Goal: Communication & Community: Share content

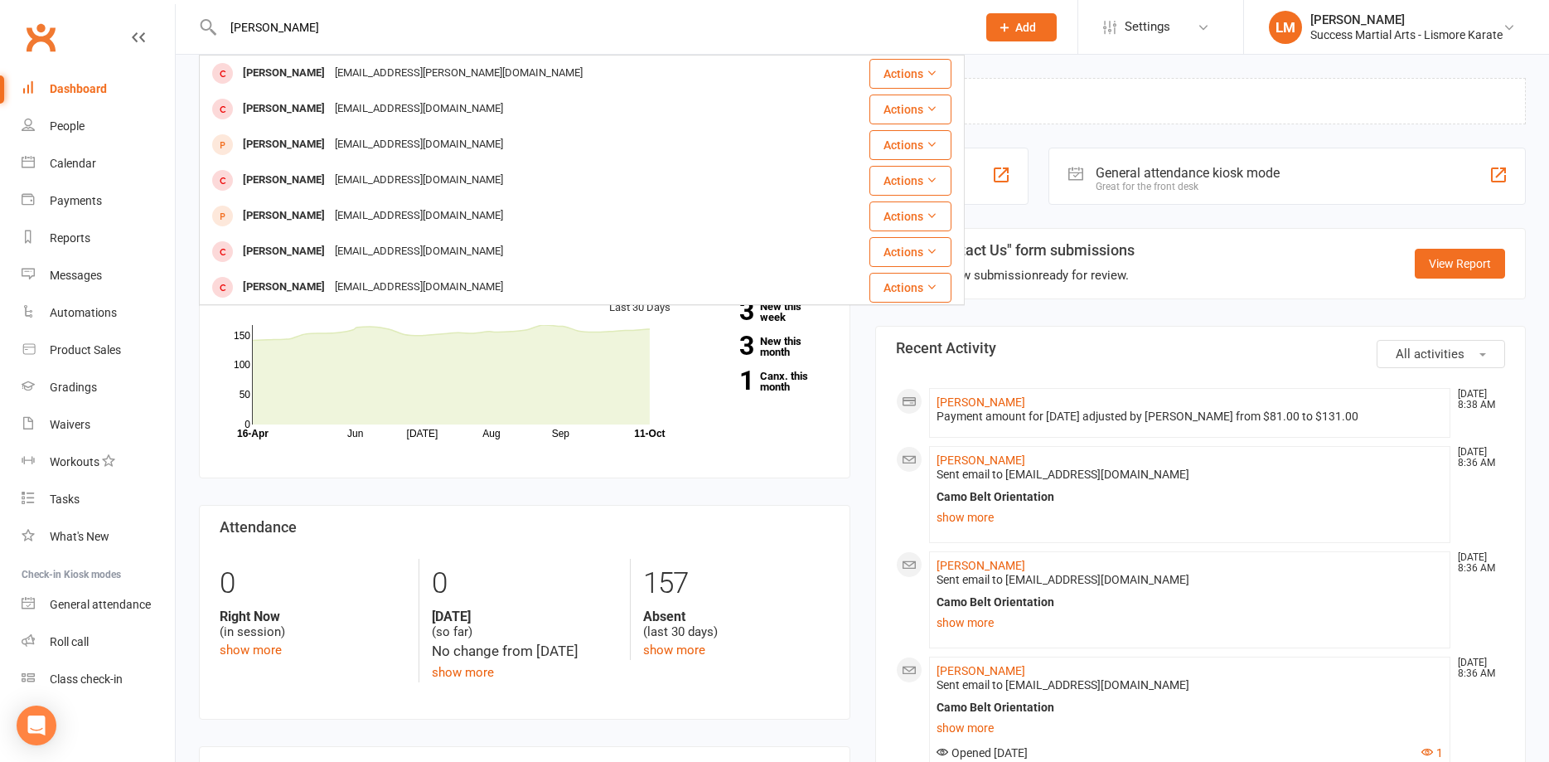
click at [313, 12] on div "[PERSON_NAME] [PERSON_NAME] [PERSON_NAME][EMAIL_ADDRESS][PERSON_NAME][DOMAIN_NA…" at bounding box center [582, 27] width 766 height 54
drag, startPoint x: 298, startPoint y: 27, endPoint x: 150, endPoint y: 22, distance: 147.7
click at [218, 22] on input "[PERSON_NAME]" at bounding box center [591, 27] width 747 height 23
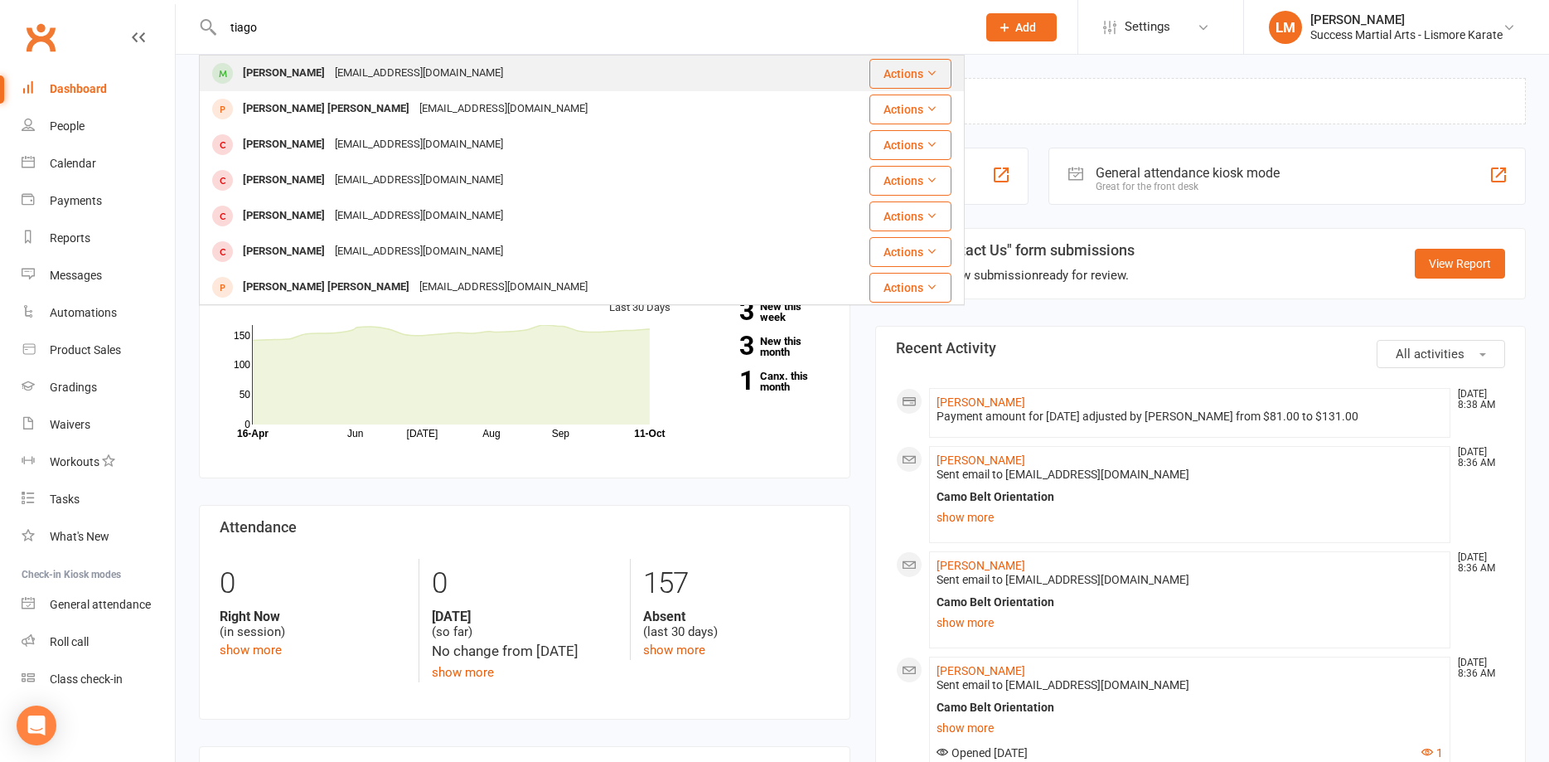
type input "tiago"
click at [279, 73] on div "[PERSON_NAME]" at bounding box center [284, 73] width 92 height 24
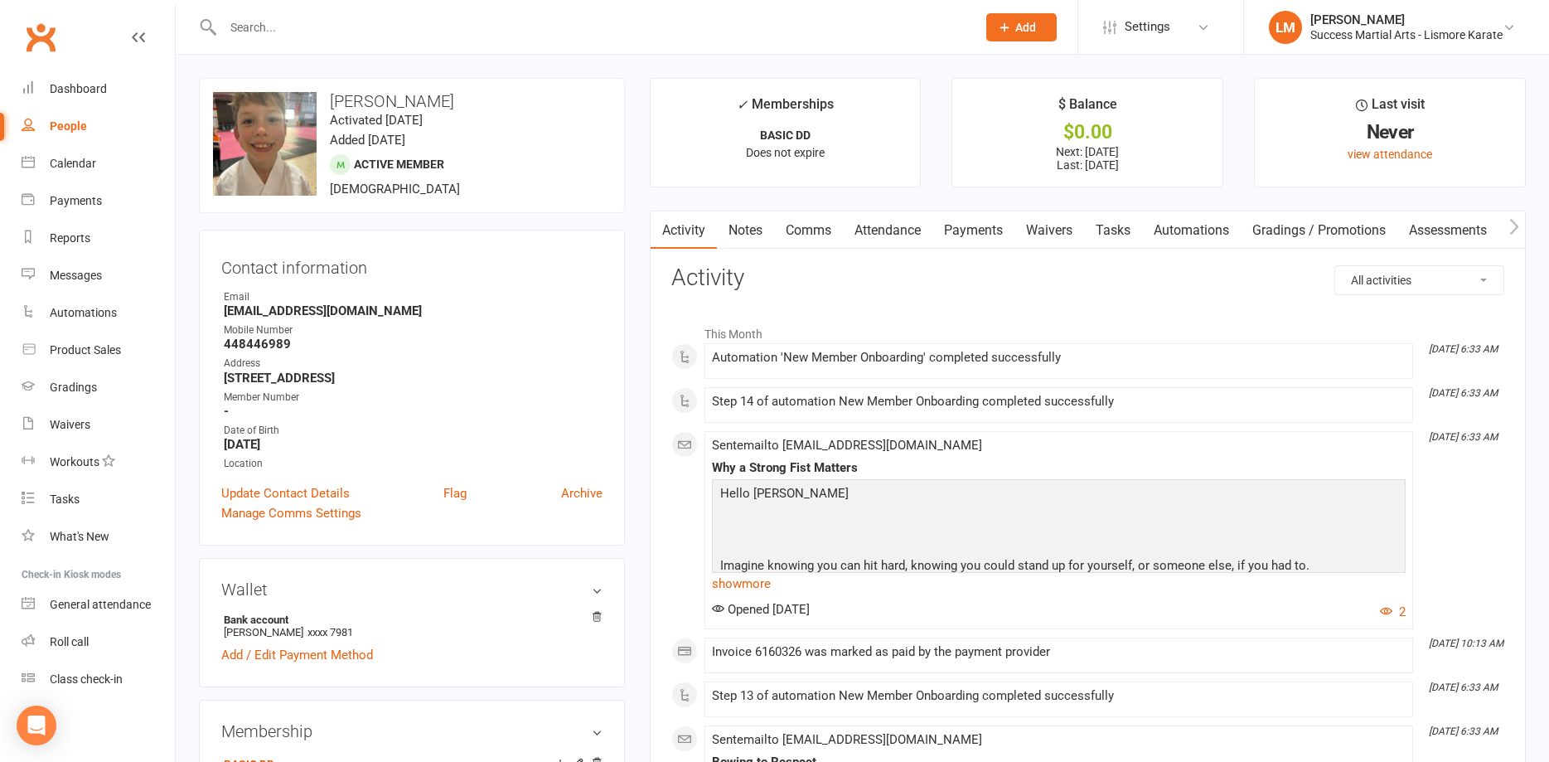
click at [956, 226] on link "Payments" at bounding box center [974, 230] width 82 height 38
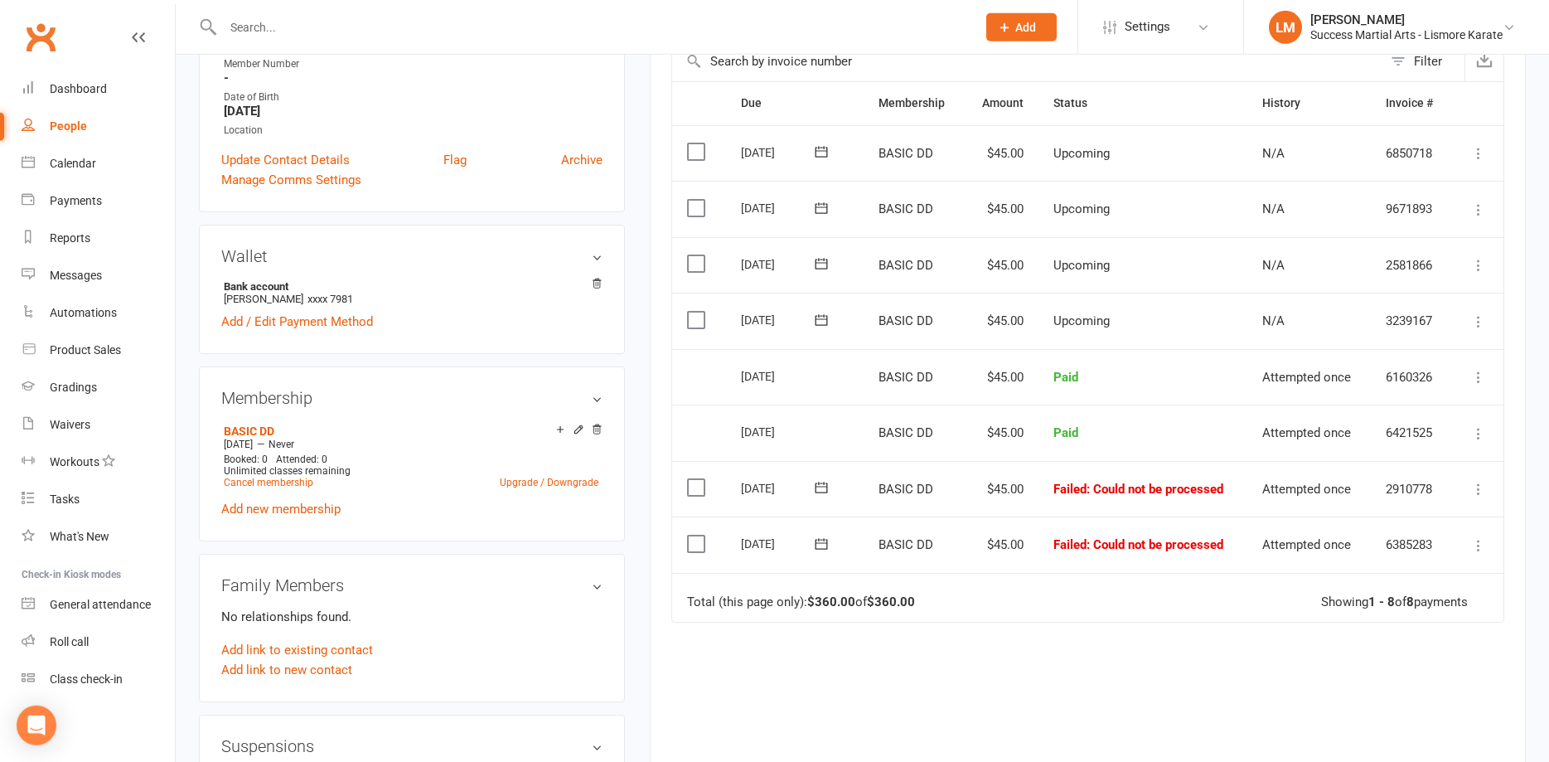
scroll to position [338, 0]
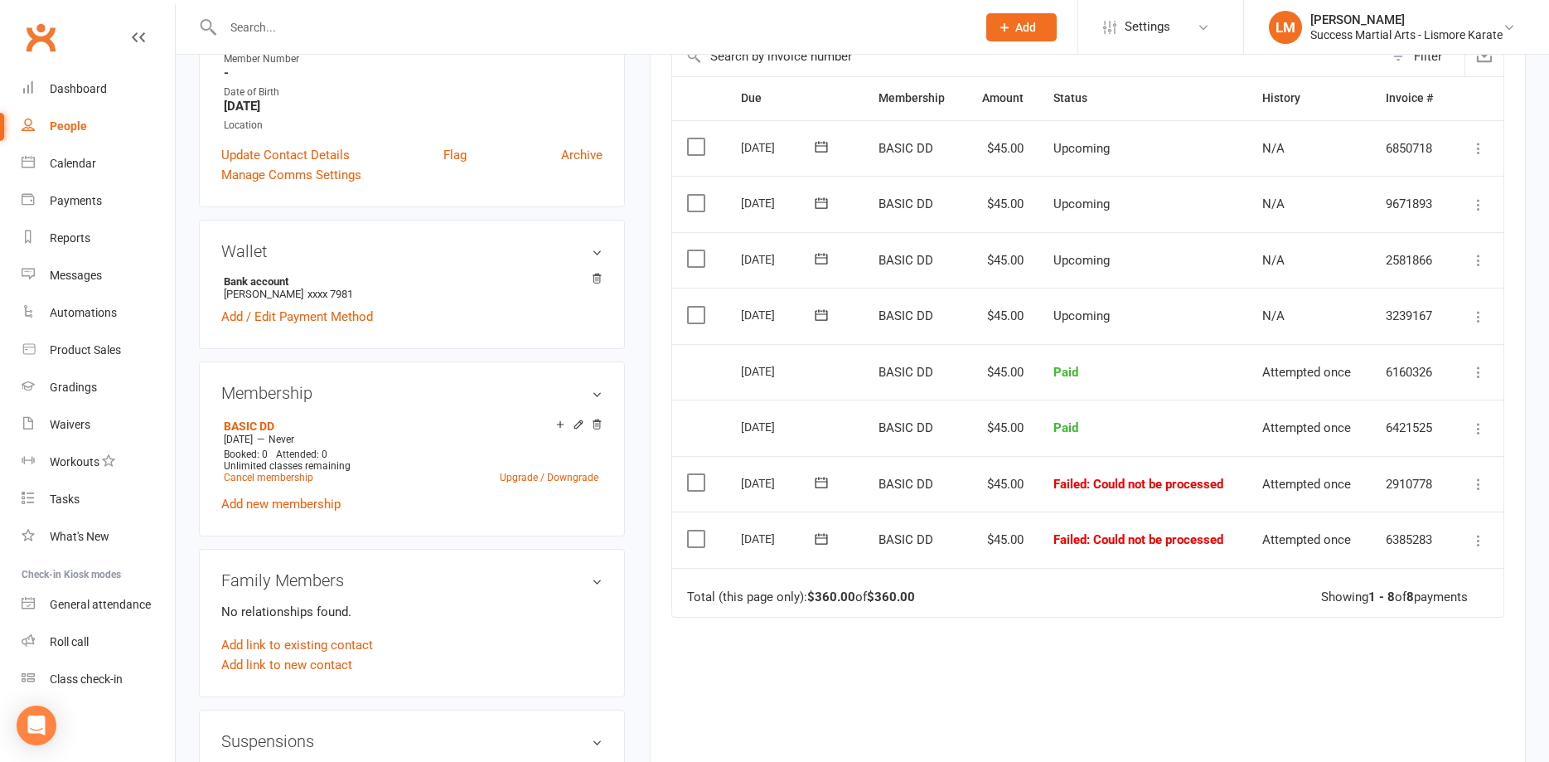
click at [1474, 482] on icon at bounding box center [1479, 484] width 17 height 17
click at [1359, 583] on link "Mark as Paid (Other)" at bounding box center [1406, 582] width 164 height 33
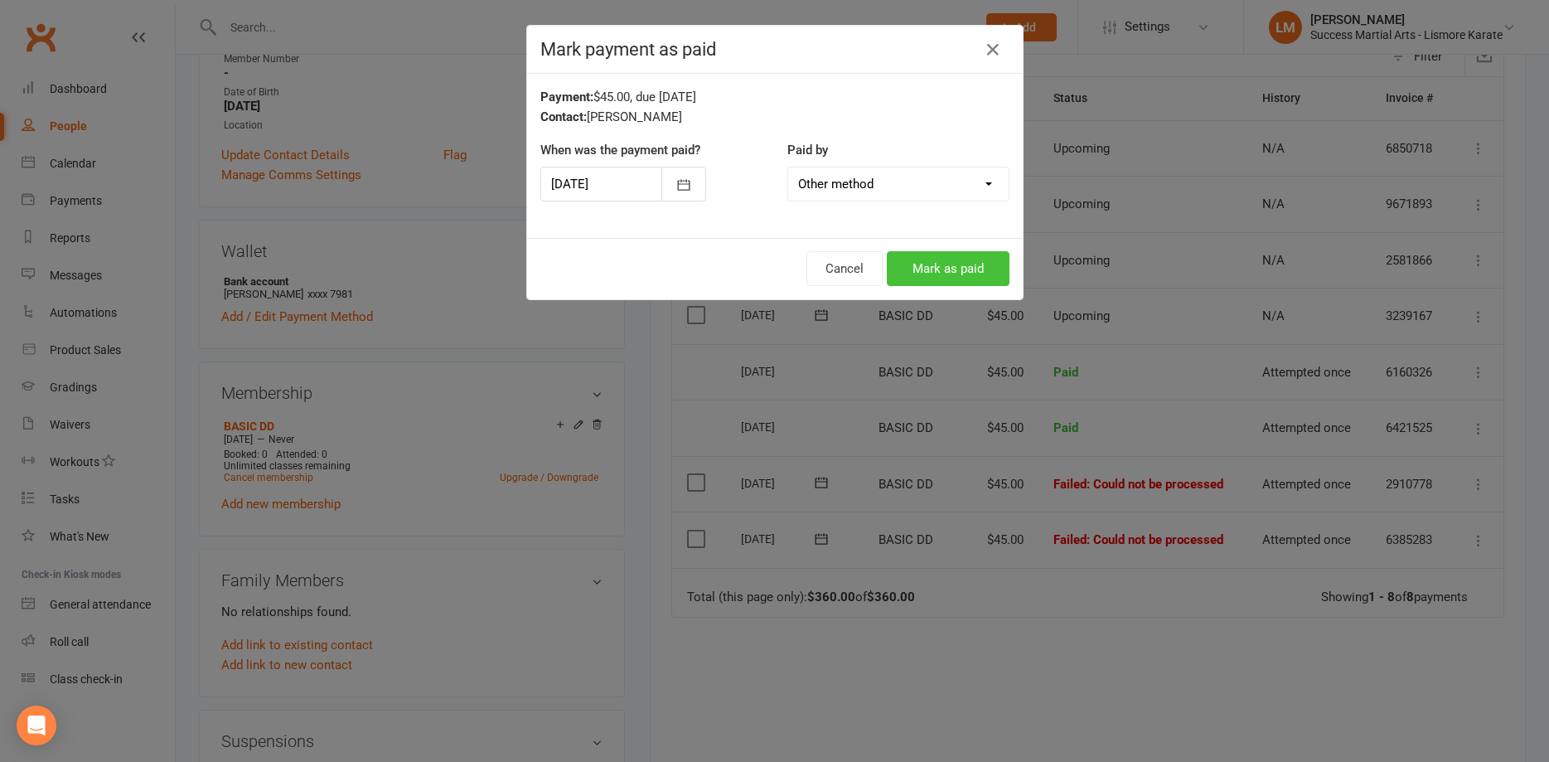
click at [966, 270] on button "Mark as paid" at bounding box center [948, 268] width 123 height 35
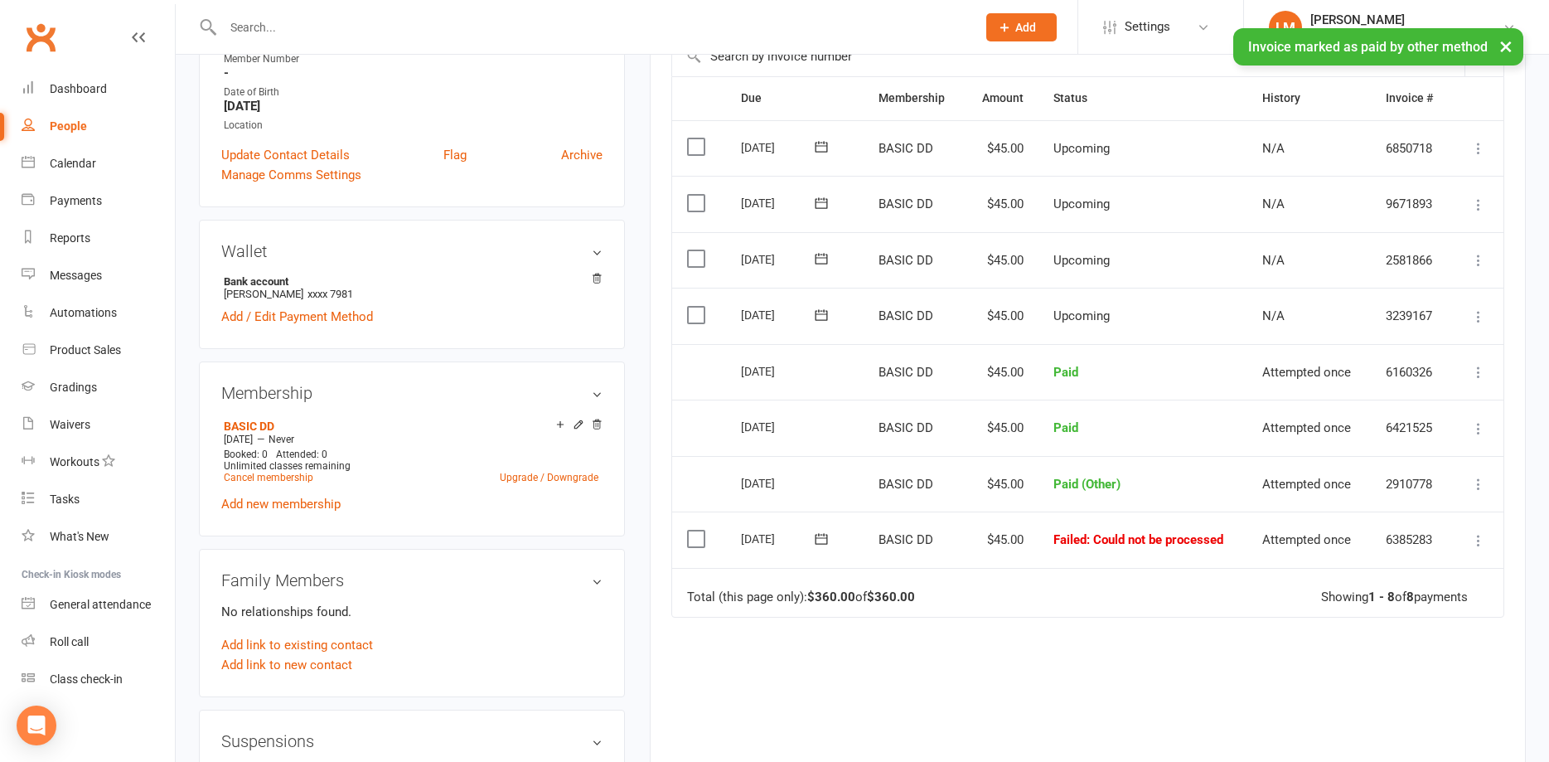
click at [1475, 540] on icon at bounding box center [1479, 540] width 17 height 17
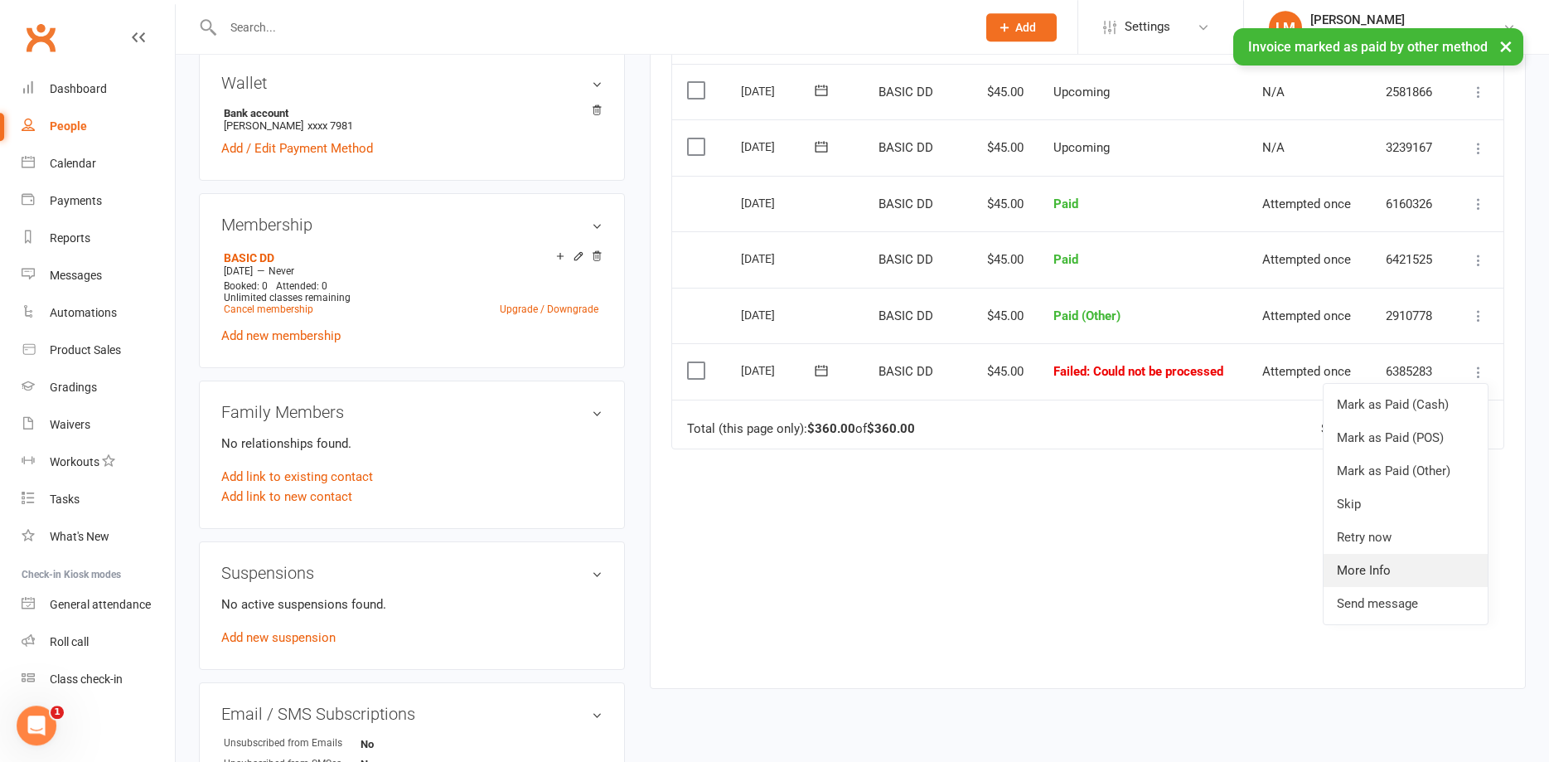
scroll to position [507, 0]
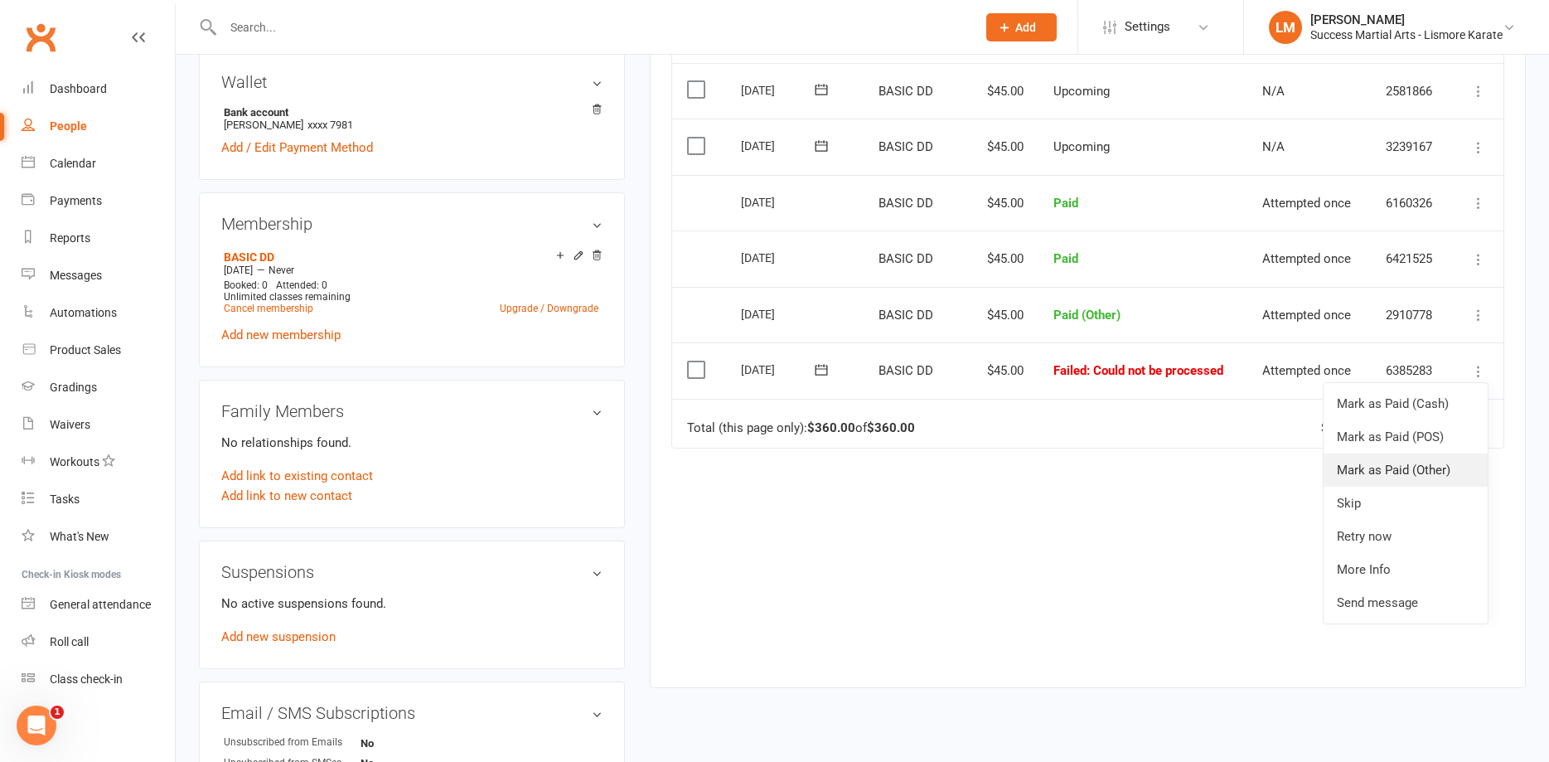
click at [1371, 476] on link "Mark as Paid (Other)" at bounding box center [1406, 469] width 164 height 33
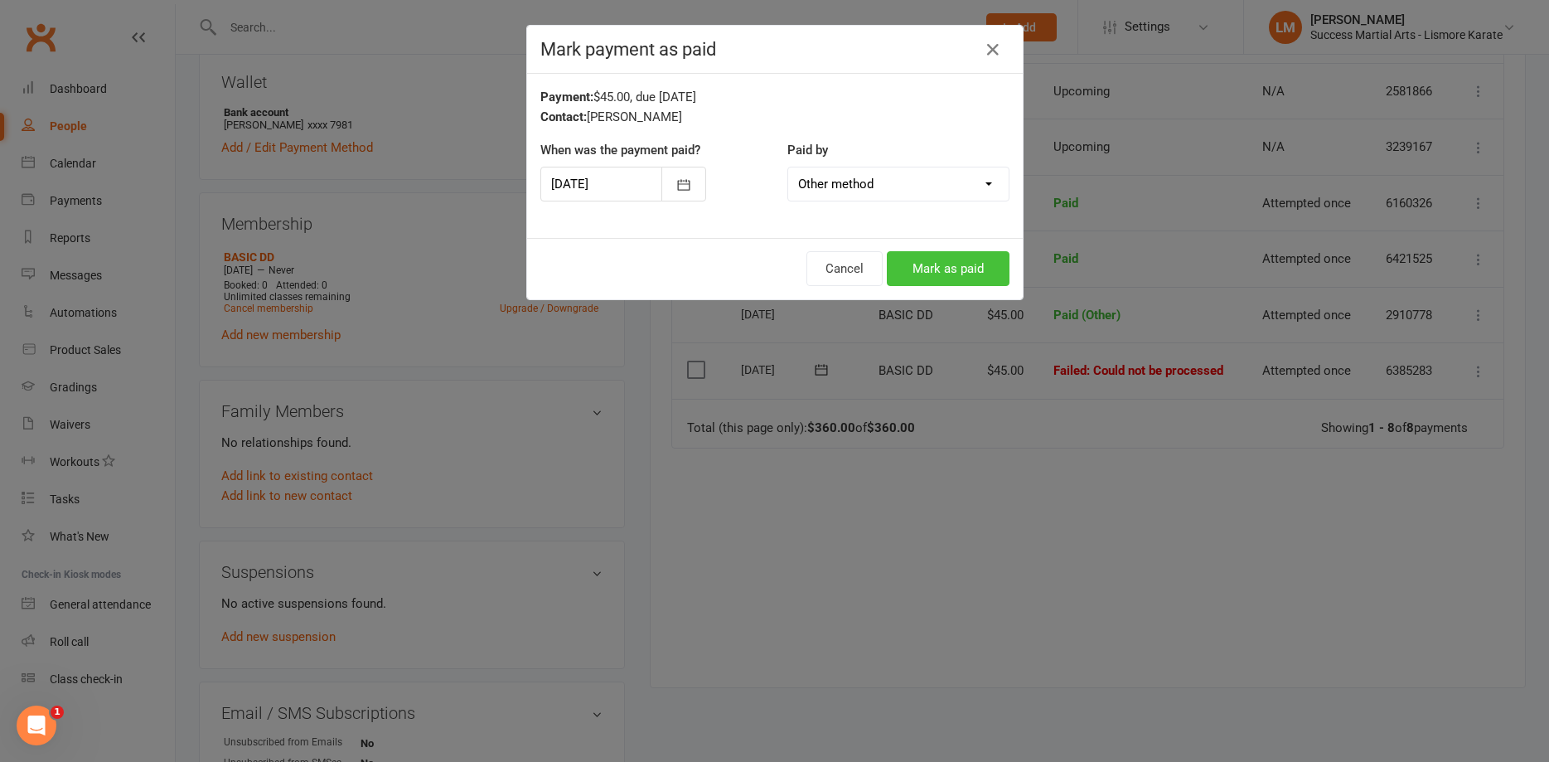
click at [943, 257] on button "Mark as paid" at bounding box center [948, 268] width 123 height 35
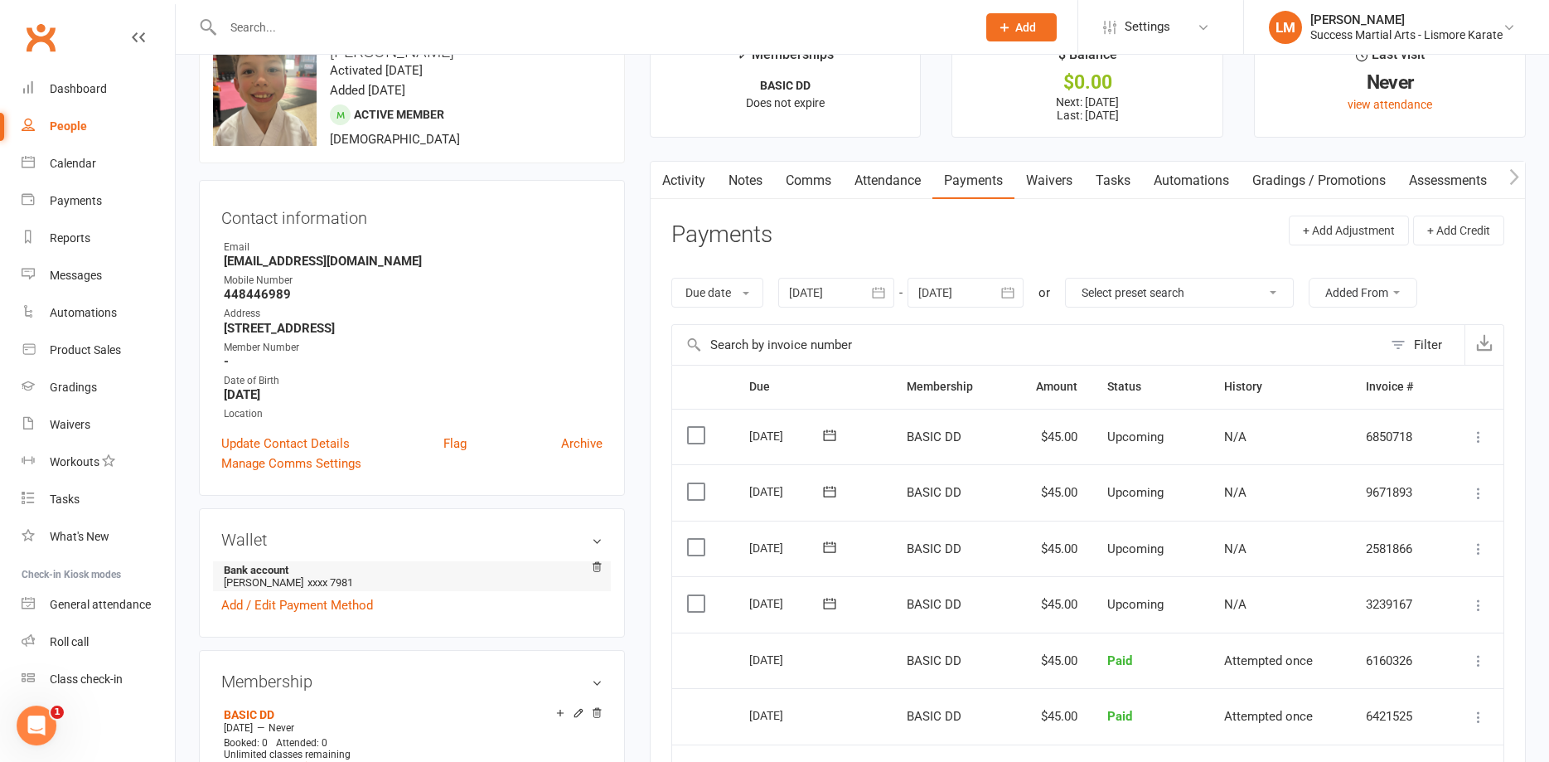
scroll to position [0, 0]
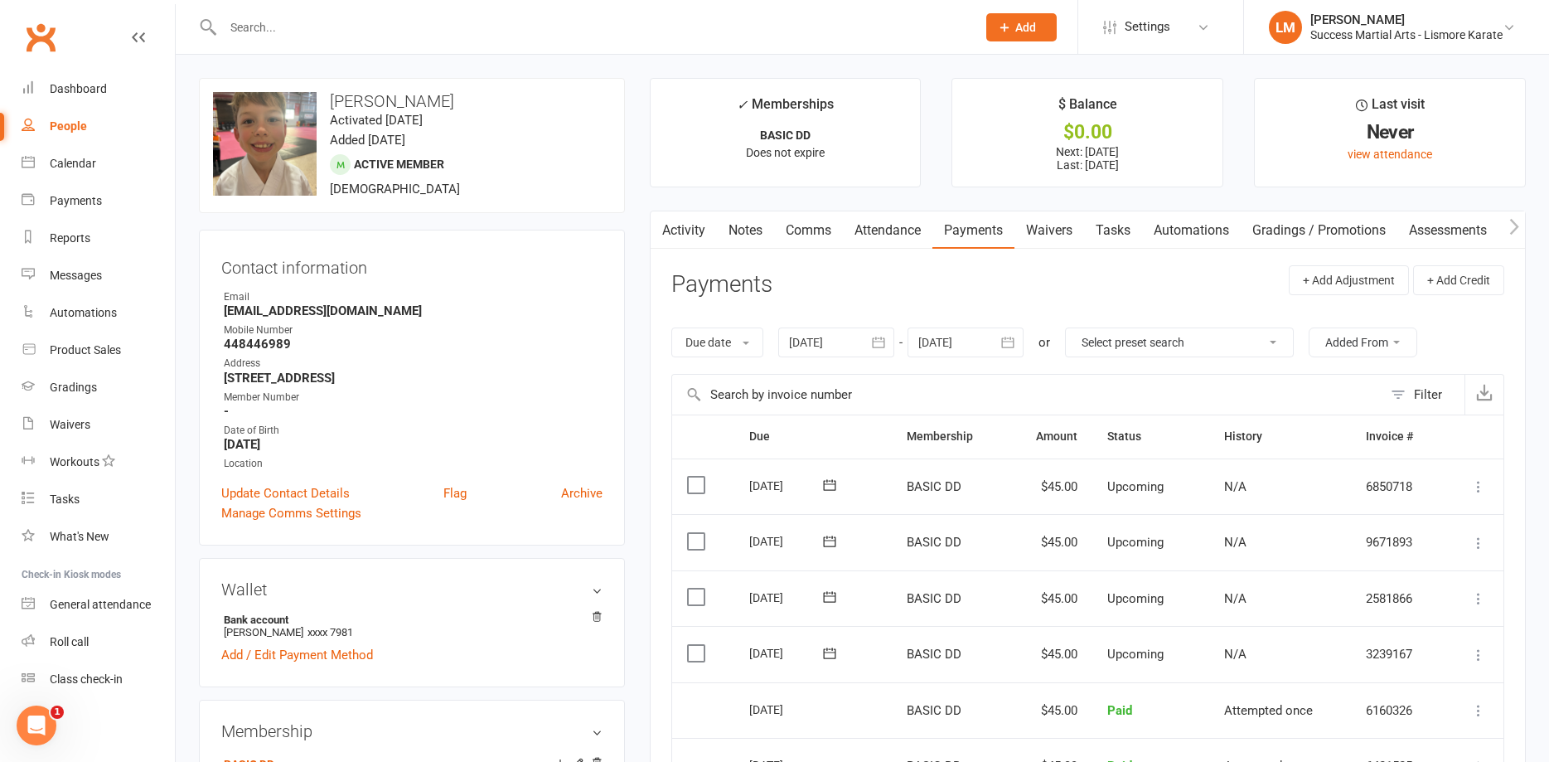
click at [686, 231] on link "Activity" at bounding box center [684, 230] width 66 height 38
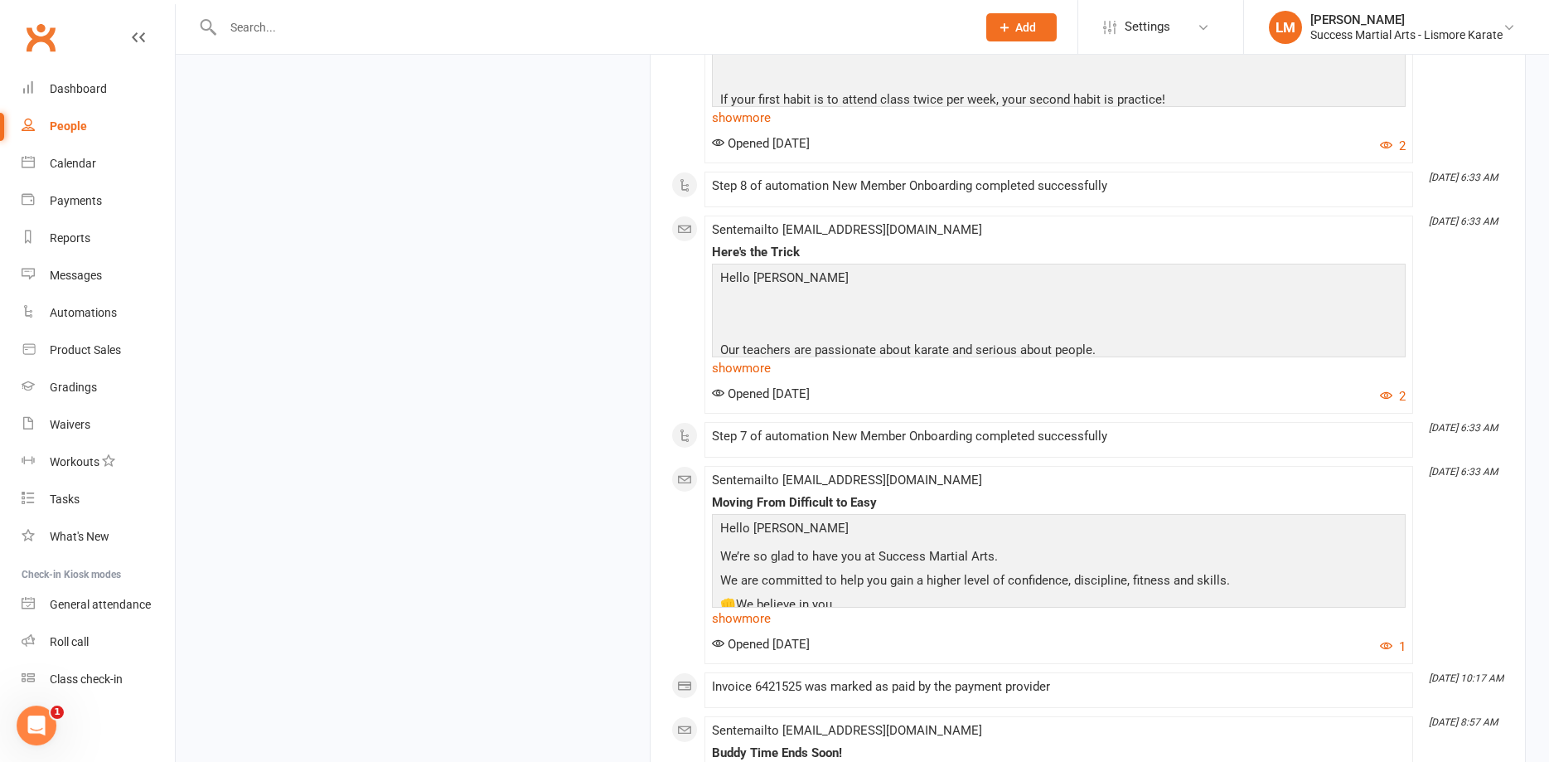
scroll to position [2452, 0]
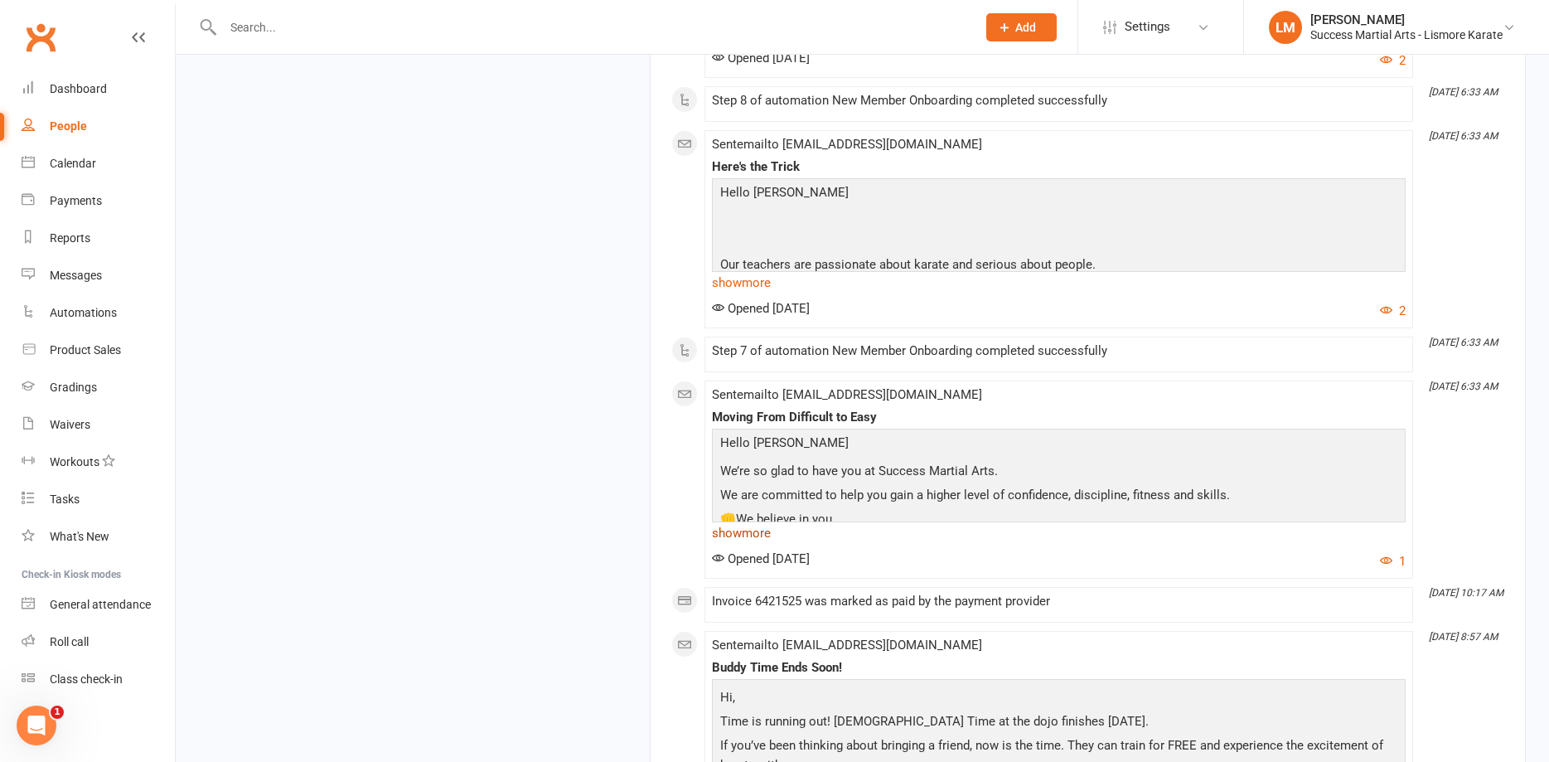
click at [743, 537] on link "show more" at bounding box center [1059, 532] width 694 height 23
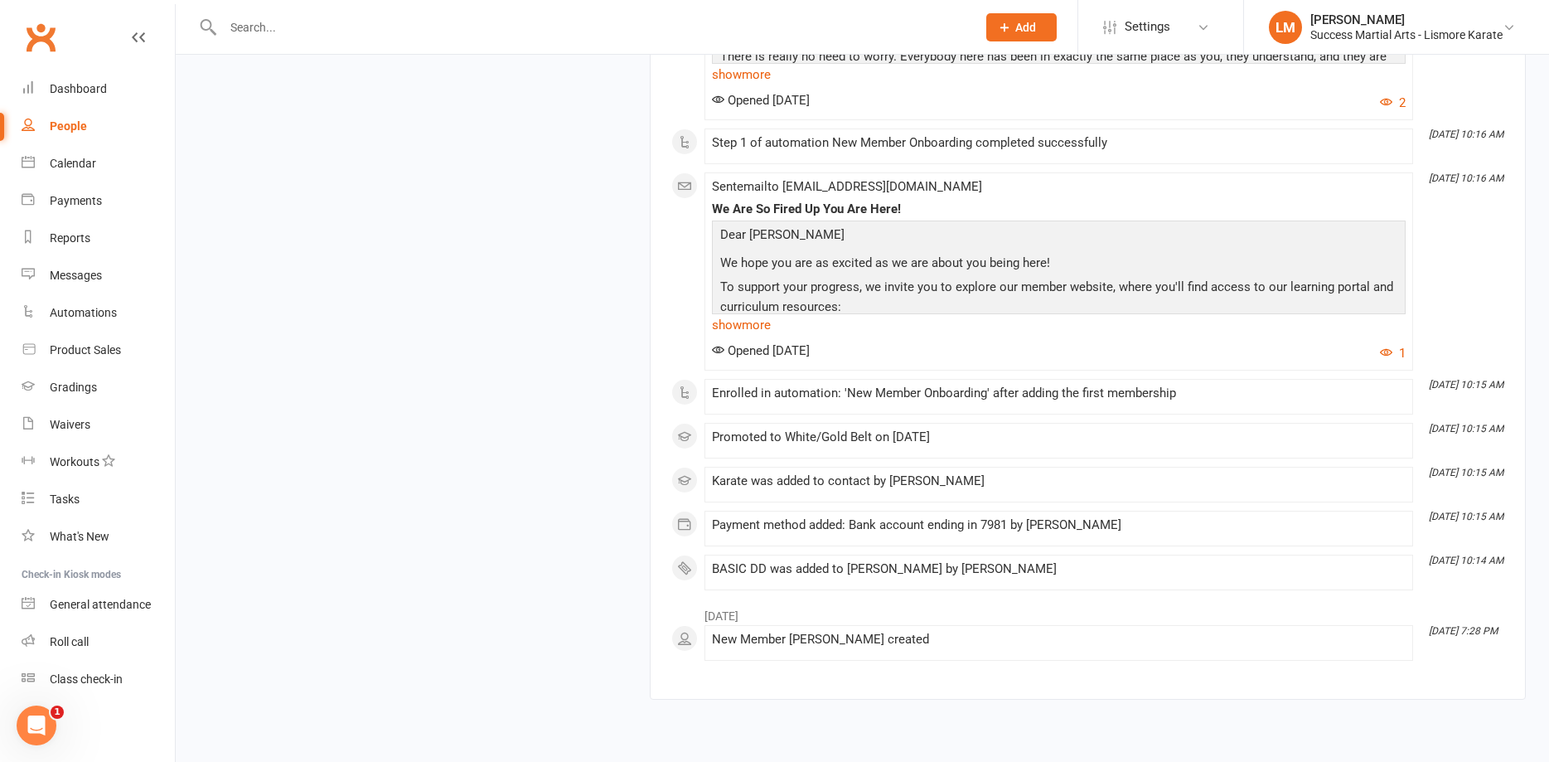
scroll to position [5061, 0]
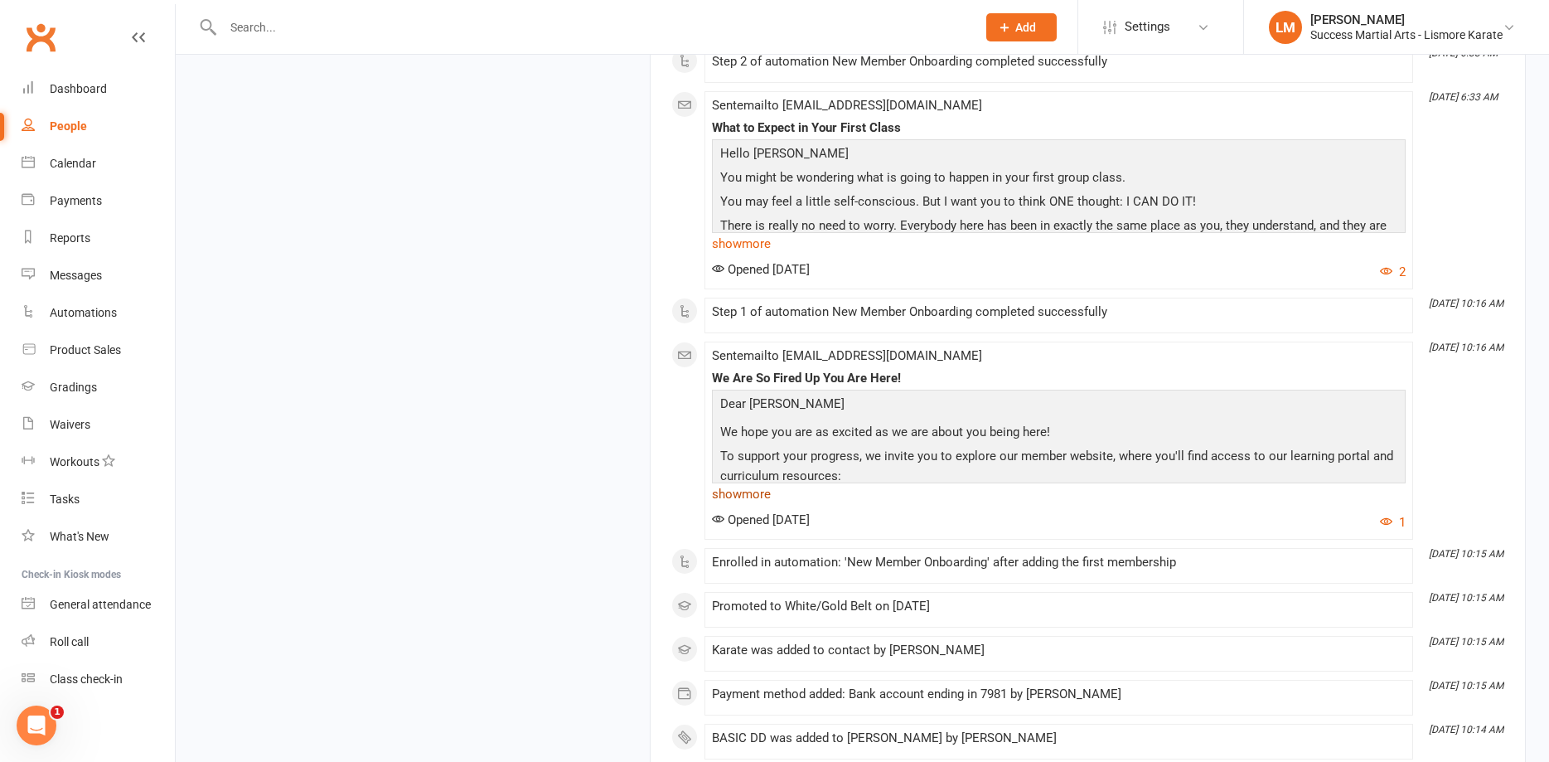
click at [746, 499] on link "show more" at bounding box center [1059, 493] width 694 height 23
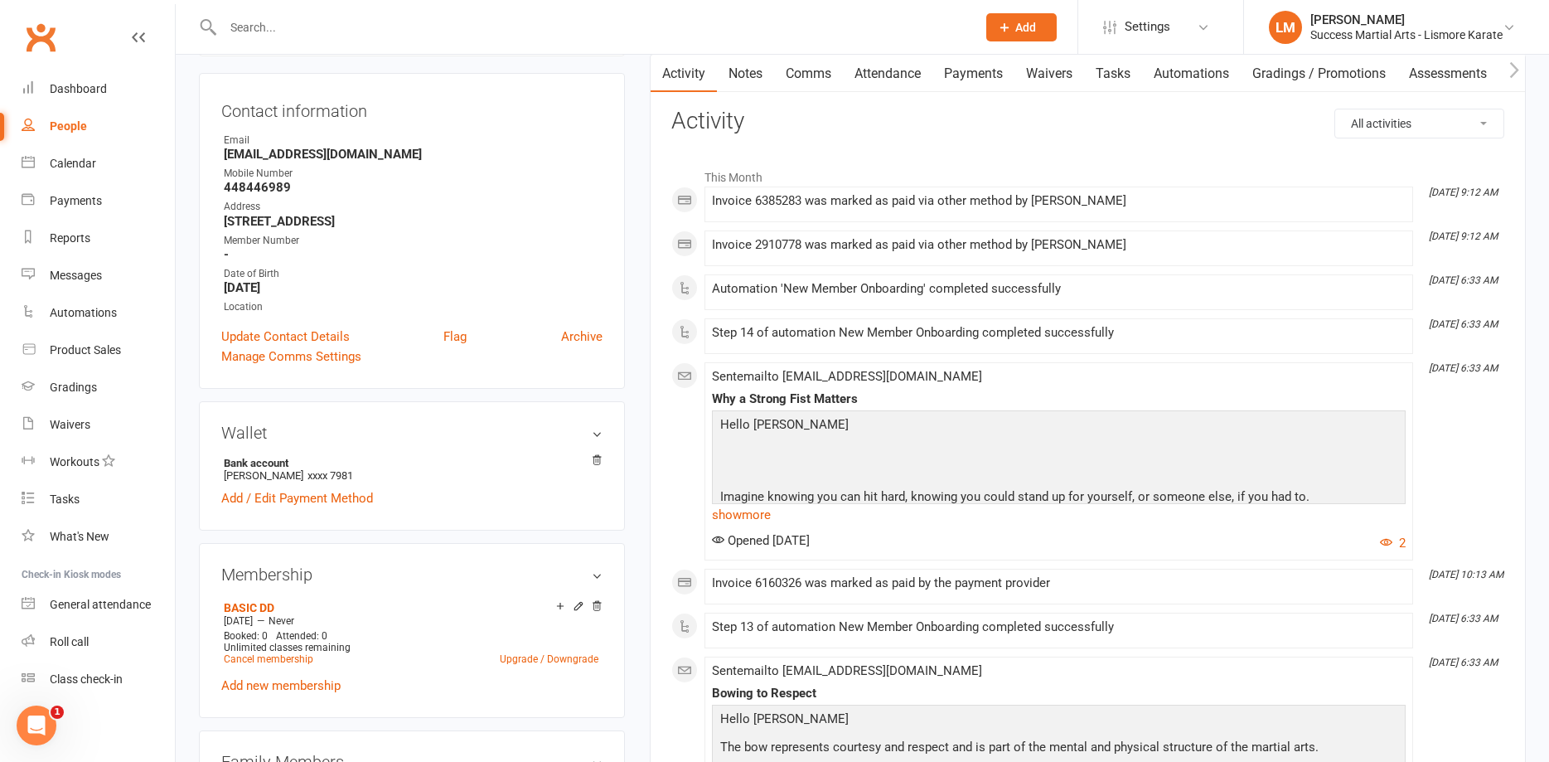
scroll to position [0, 0]
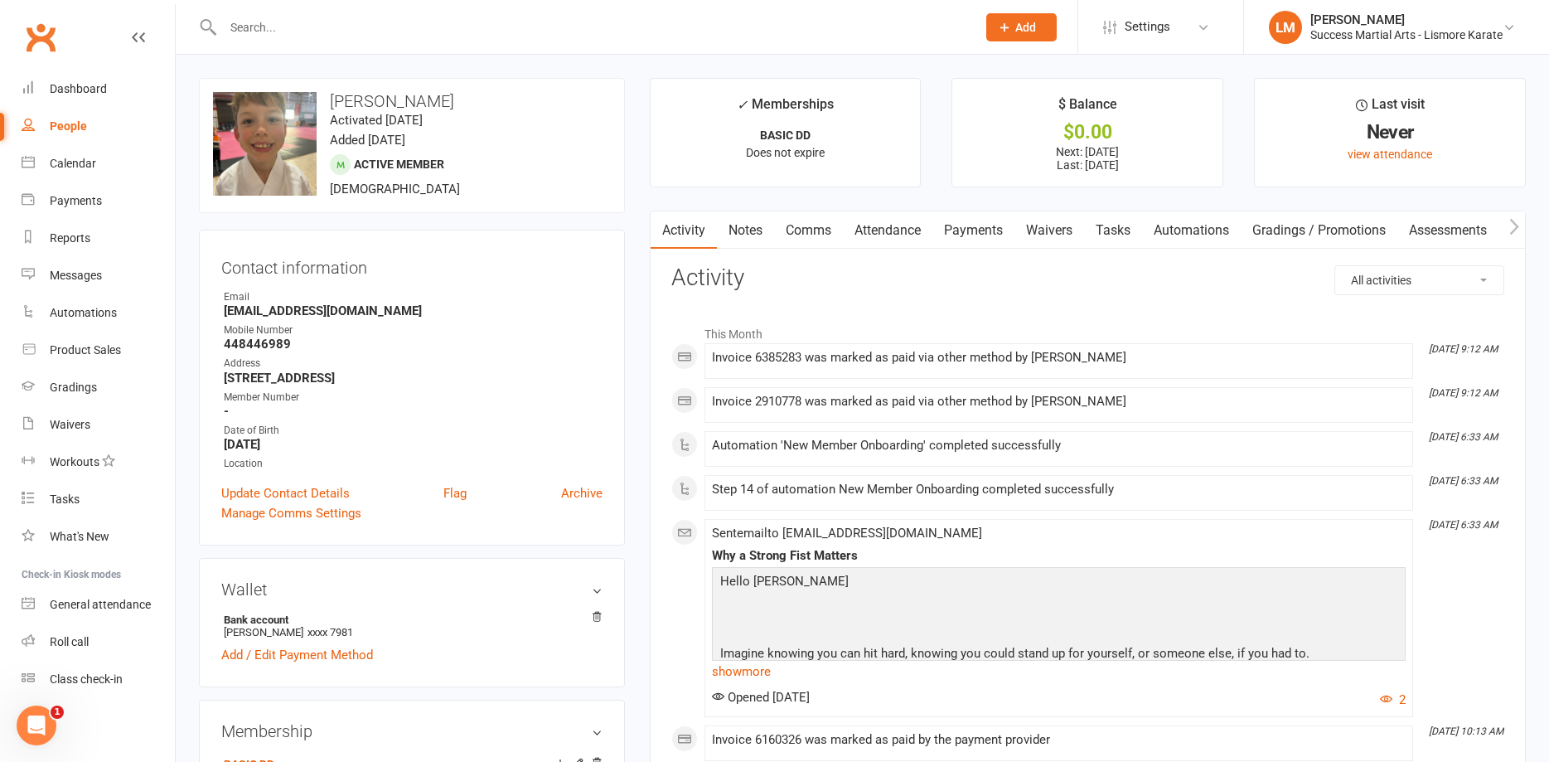
click at [815, 230] on link "Comms" at bounding box center [808, 230] width 69 height 38
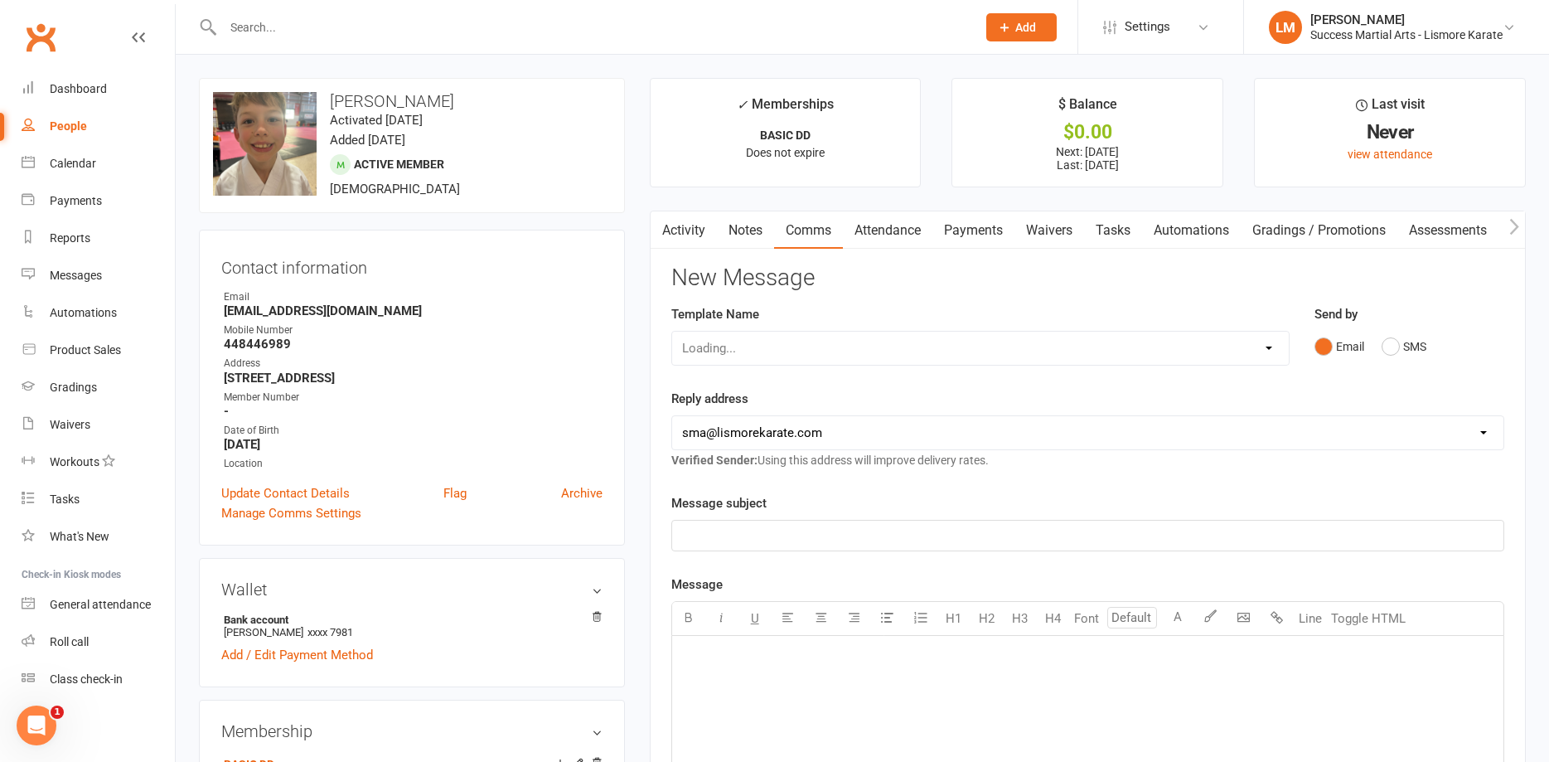
click at [714, 351] on div "Loading..." at bounding box center [980, 348] width 618 height 35
select select "0"
click option "[Email] 1 AKF membership" at bounding box center [0, 0] width 0 height 0
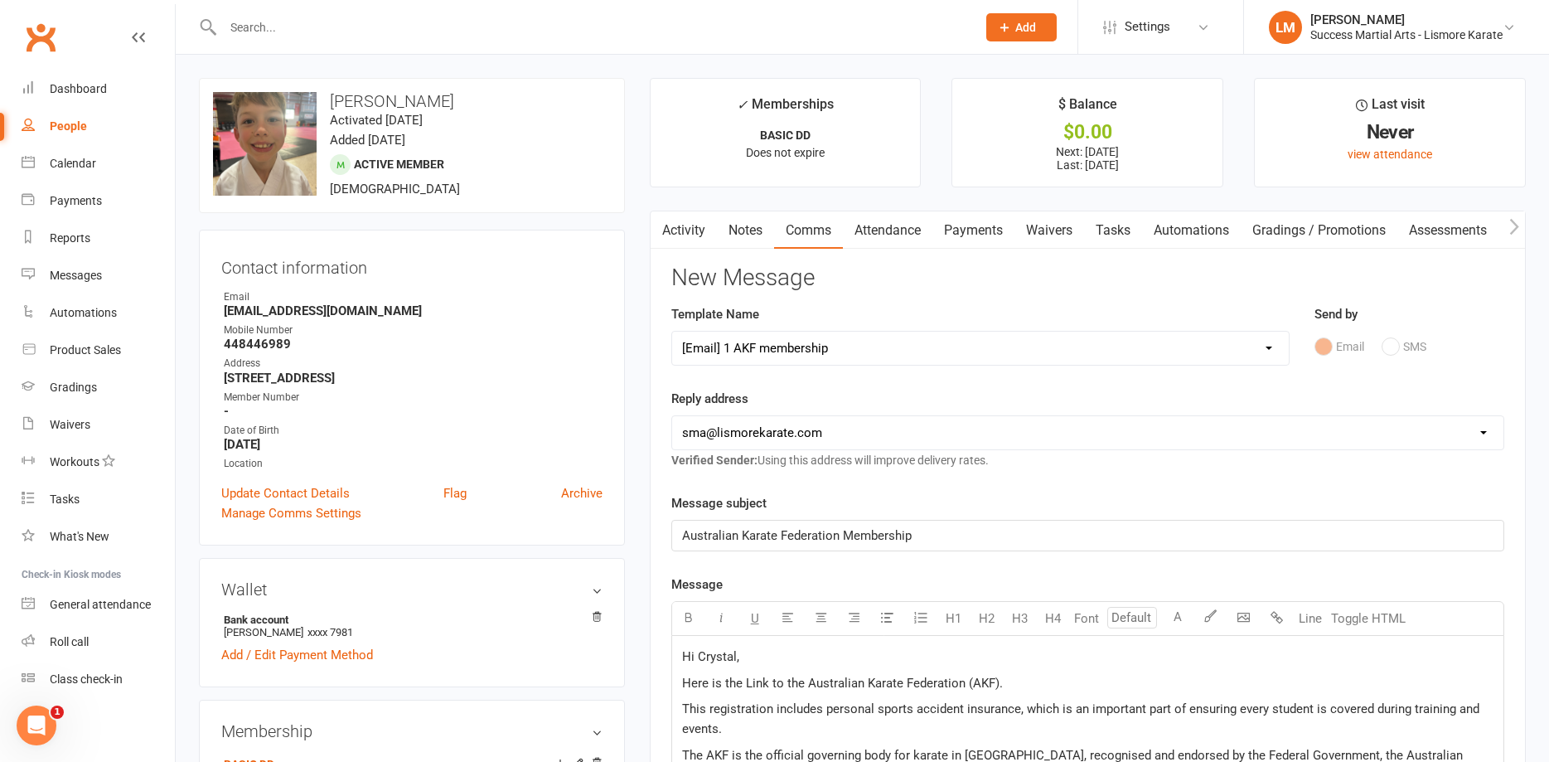
click at [708, 659] on span "Hi Crystal," at bounding box center [710, 656] width 57 height 15
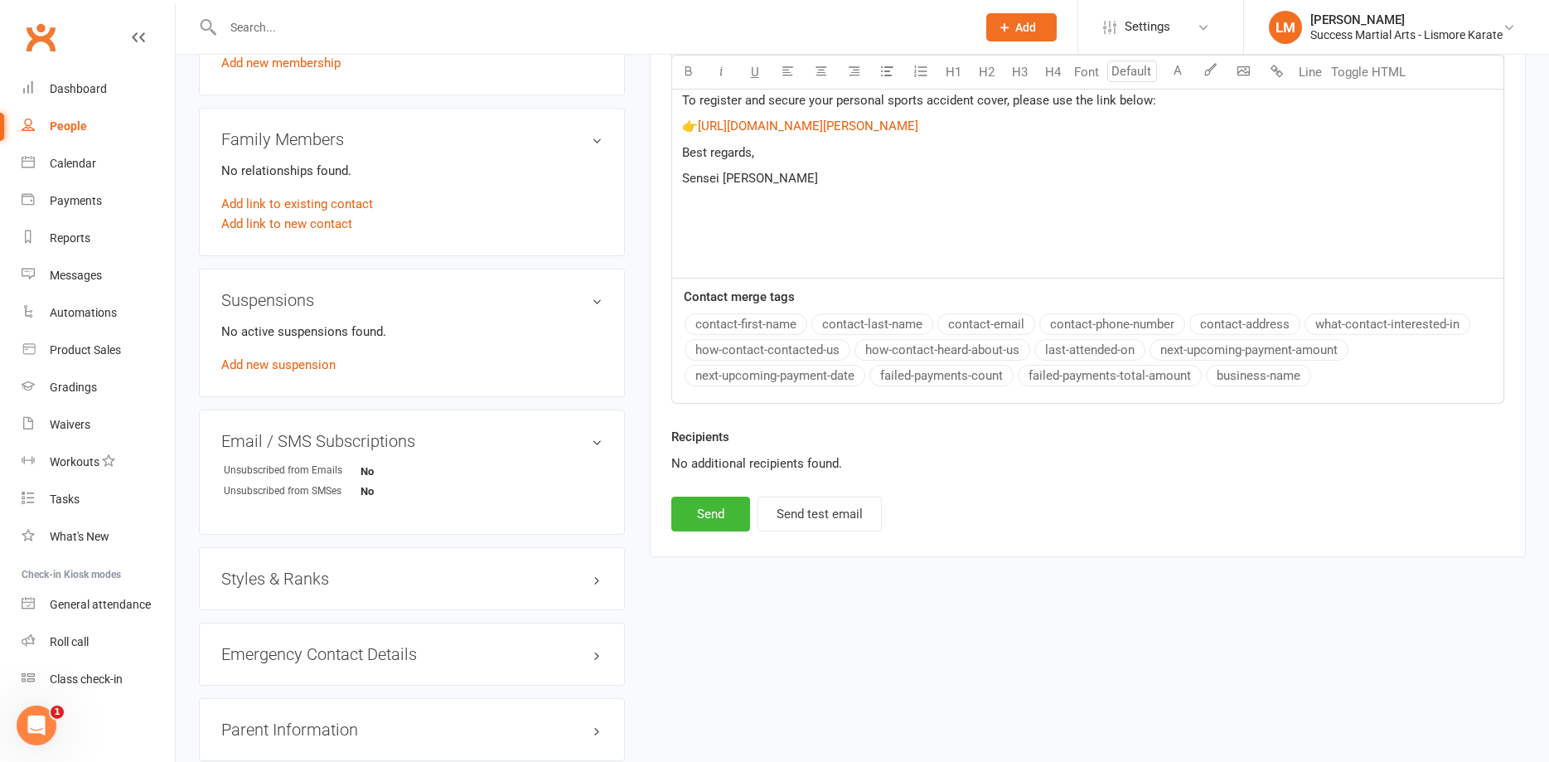
scroll to position [846, 0]
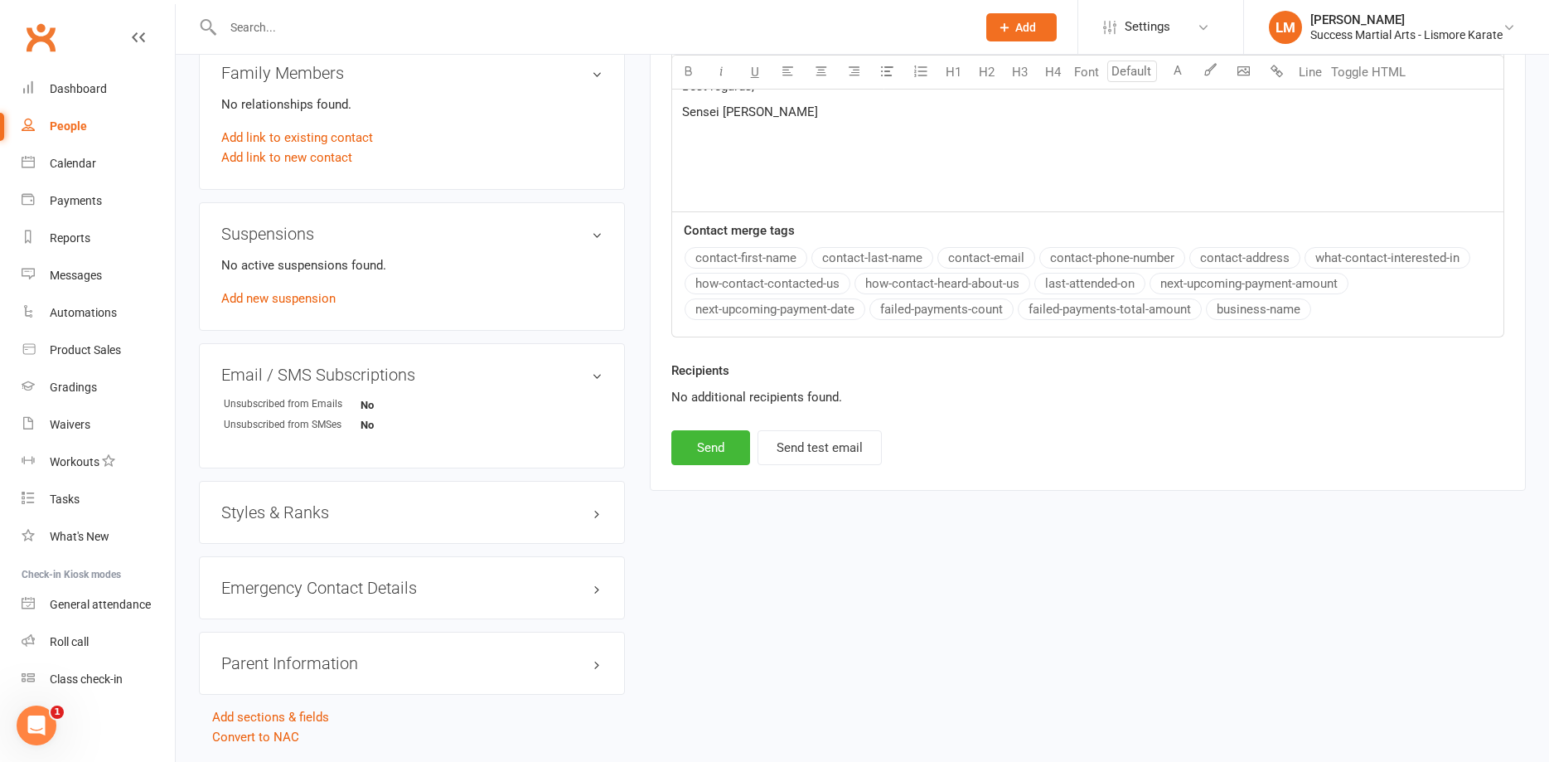
click at [566, 511] on h3 "Styles & Ranks" at bounding box center [411, 512] width 381 height 18
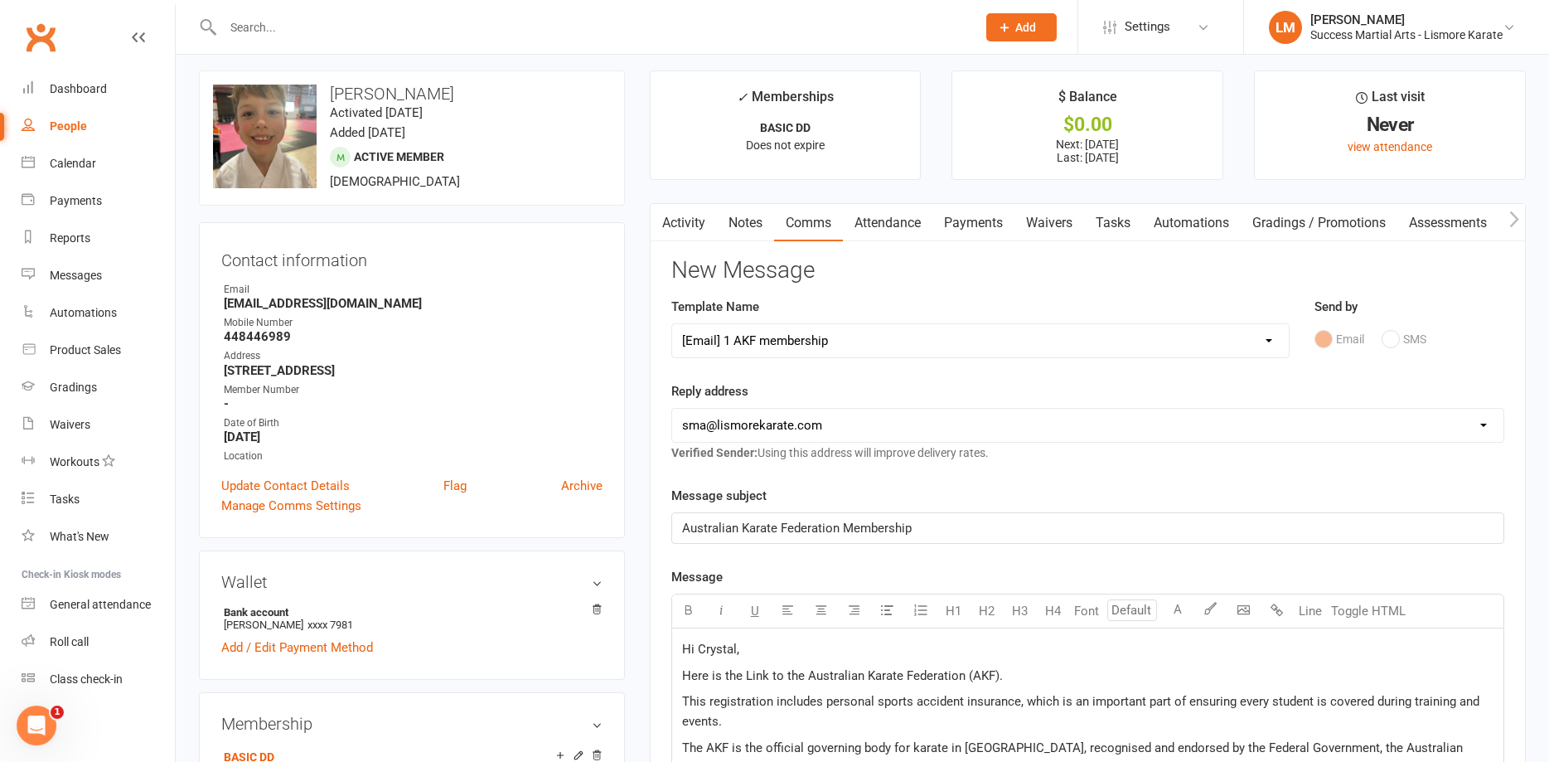
scroll to position [0, 0]
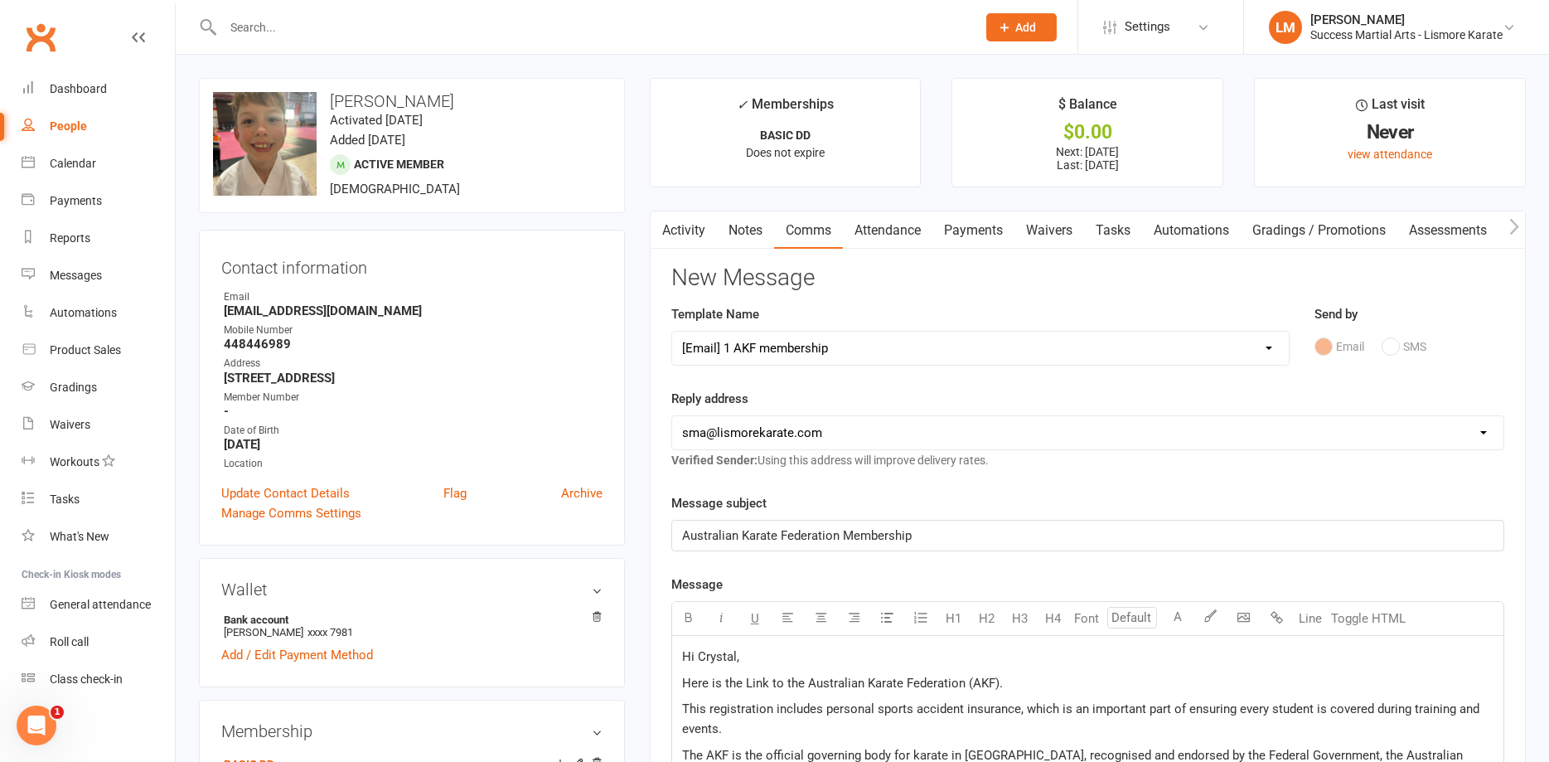
click at [716, 657] on span "Hi Crystal," at bounding box center [710, 656] width 57 height 15
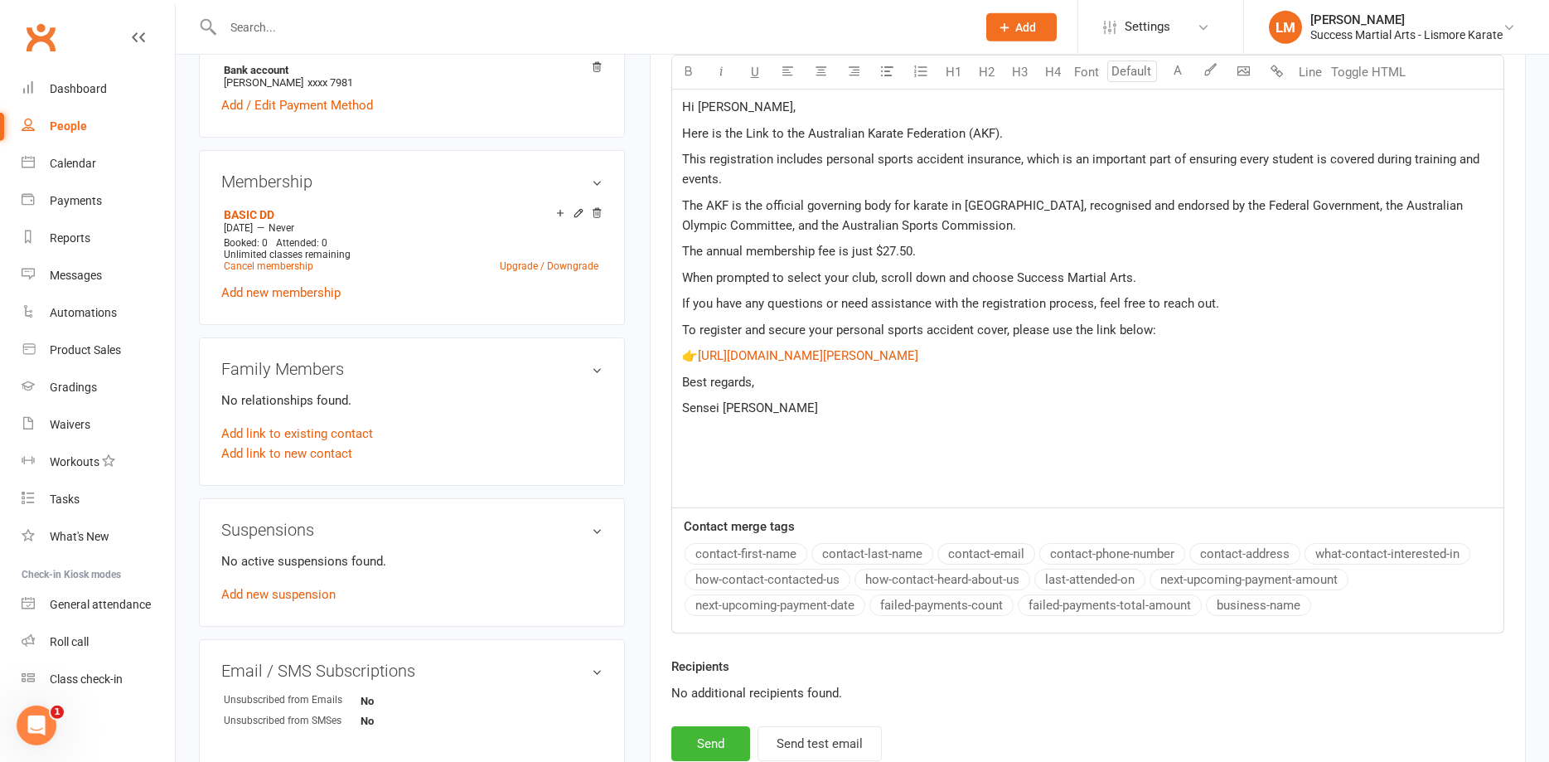
scroll to position [592, 0]
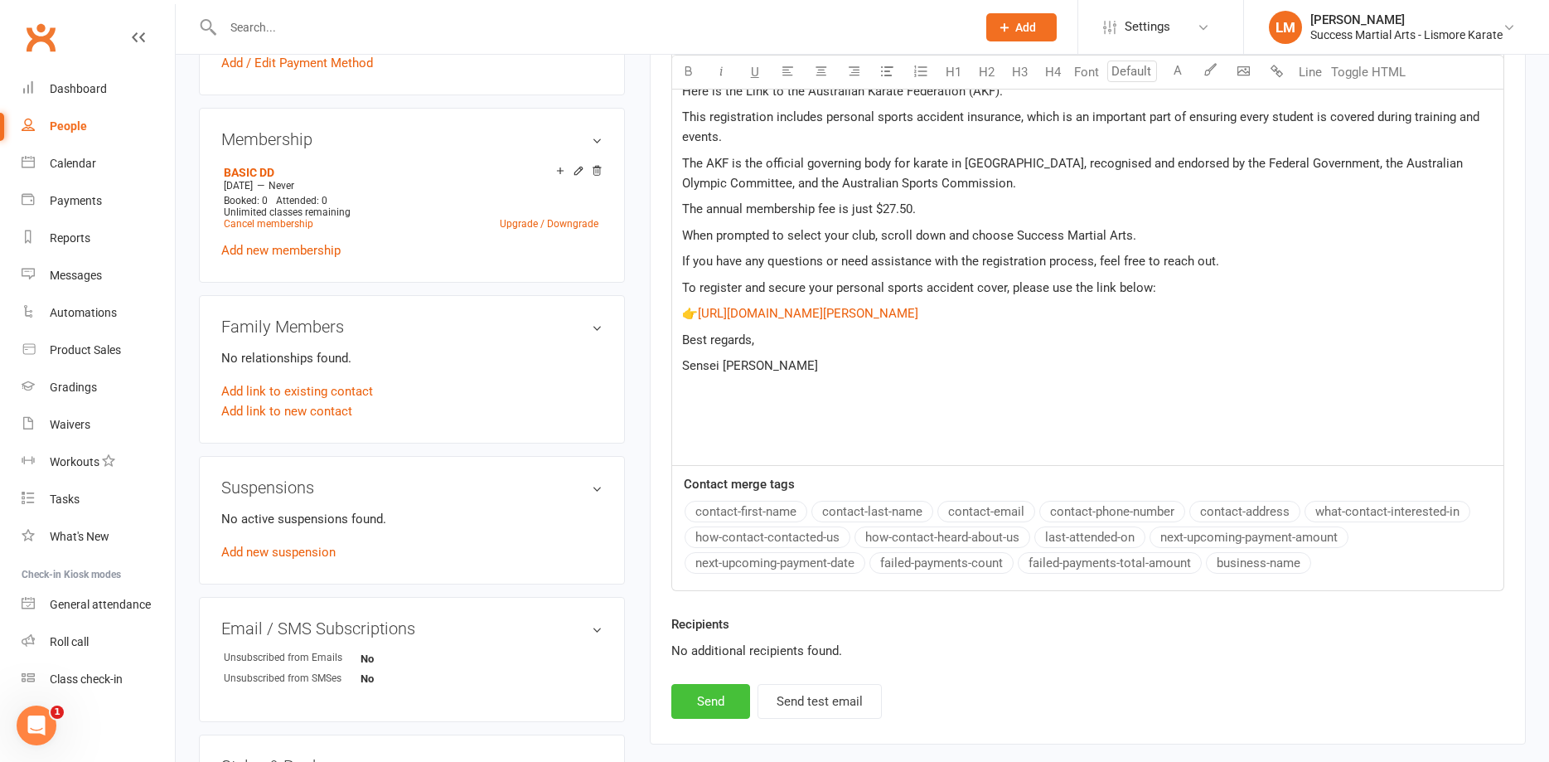
click at [710, 709] on button "Send" at bounding box center [710, 701] width 79 height 35
select select
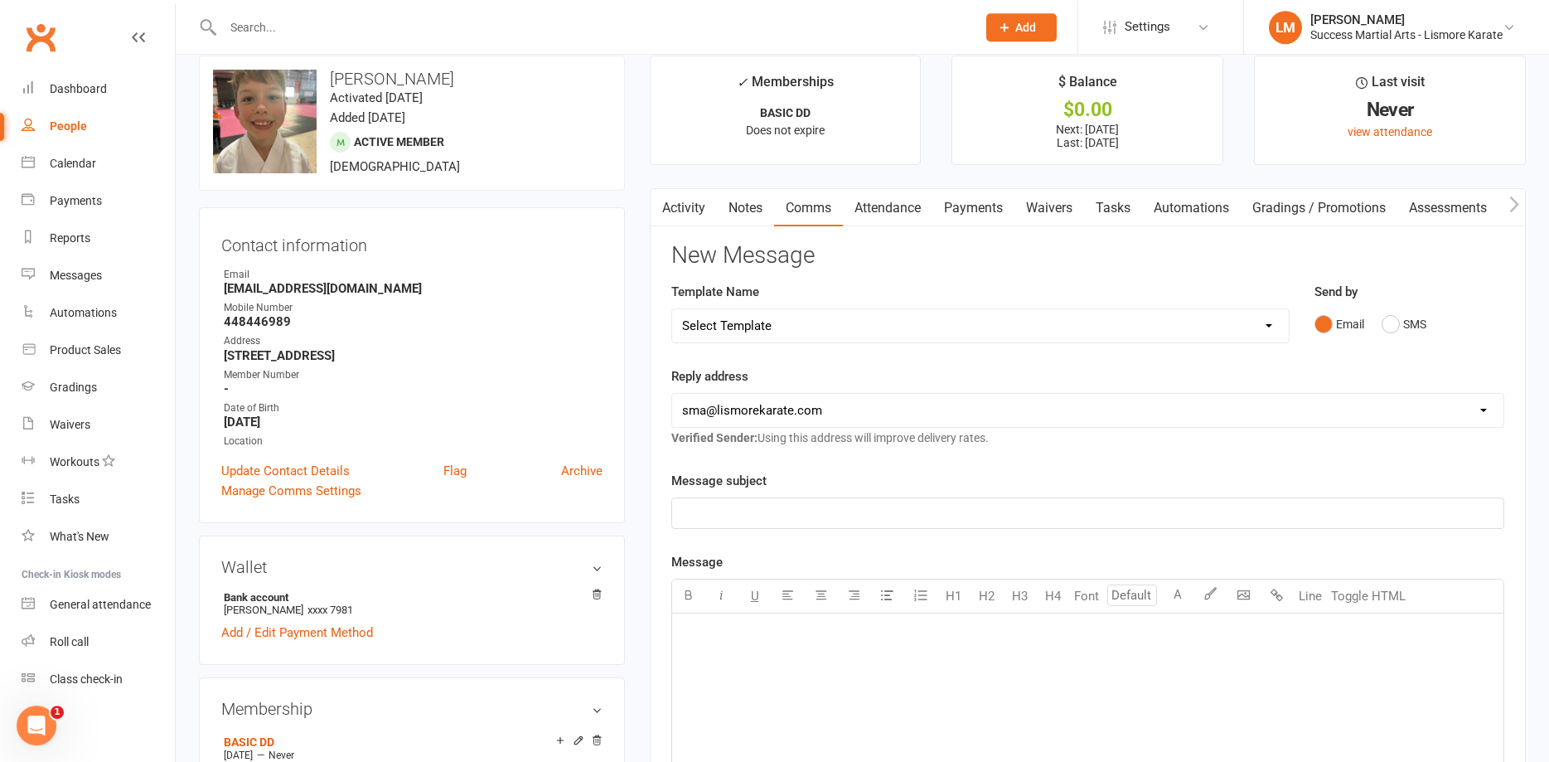
scroll to position [0, 0]
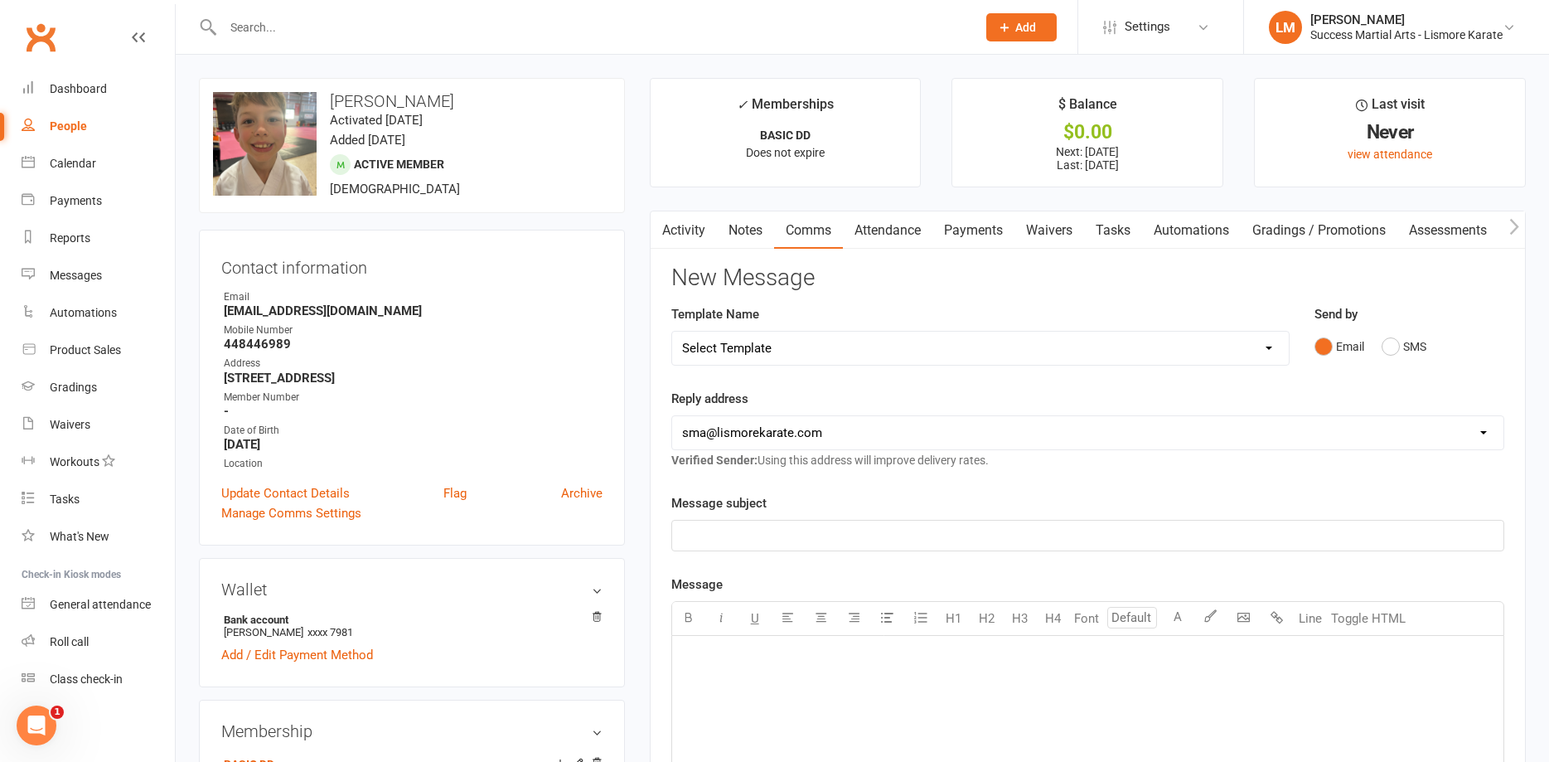
click at [291, 20] on input "text" at bounding box center [591, 27] width 747 height 23
type input "temp"
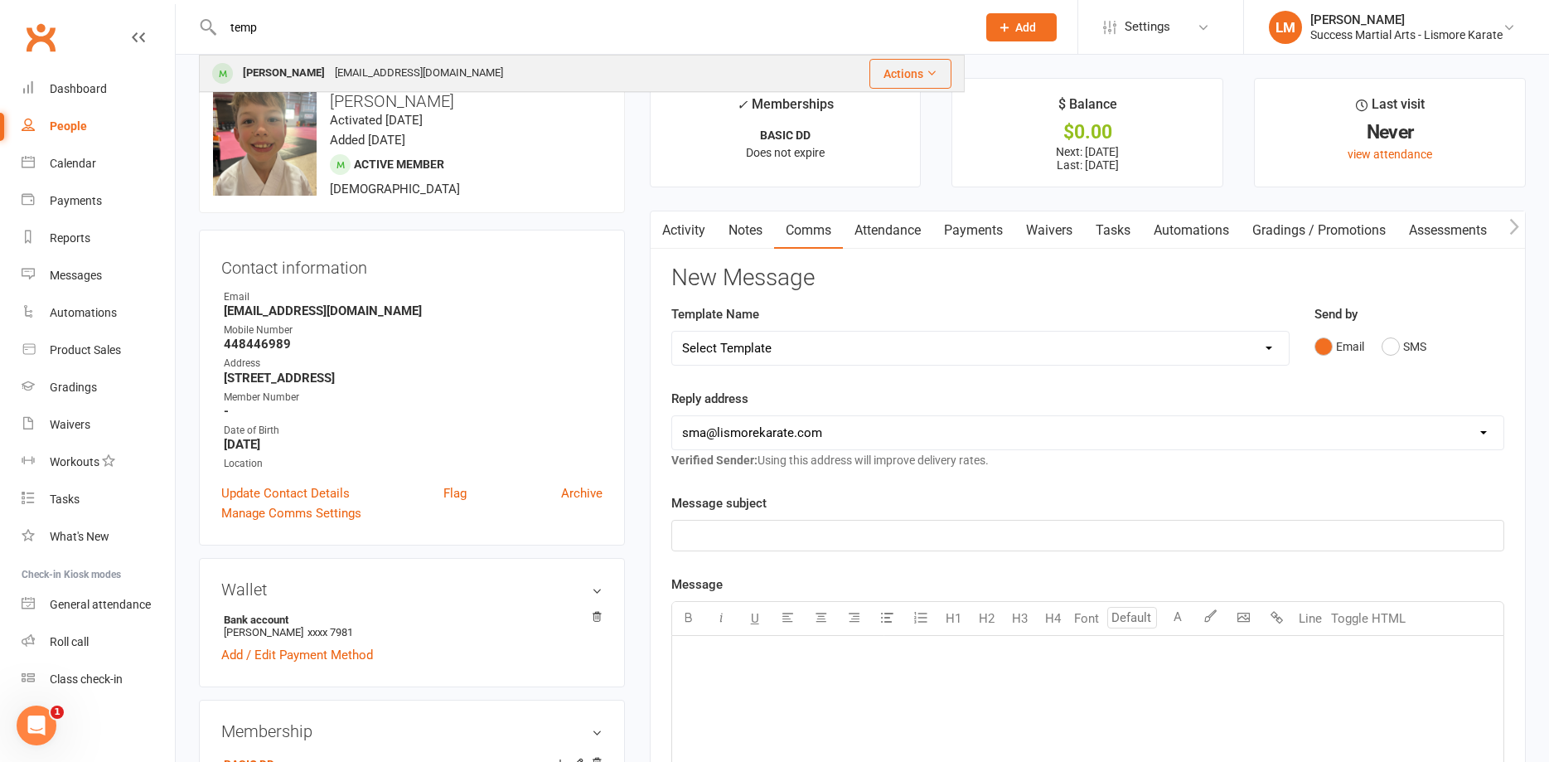
click at [301, 64] on div "[PERSON_NAME]" at bounding box center [284, 73] width 92 height 24
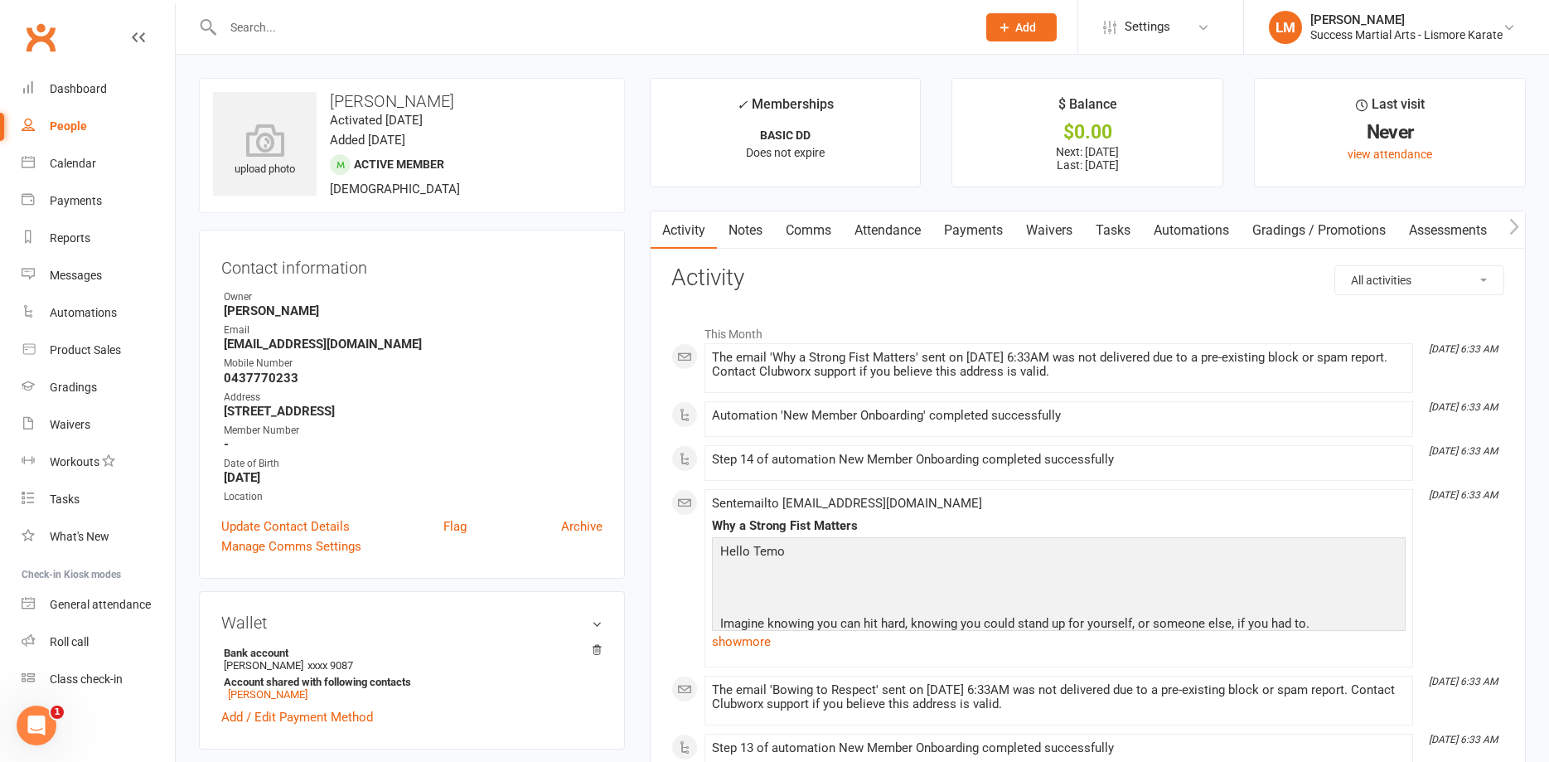
click at [894, 230] on link "Attendance" at bounding box center [888, 230] width 90 height 38
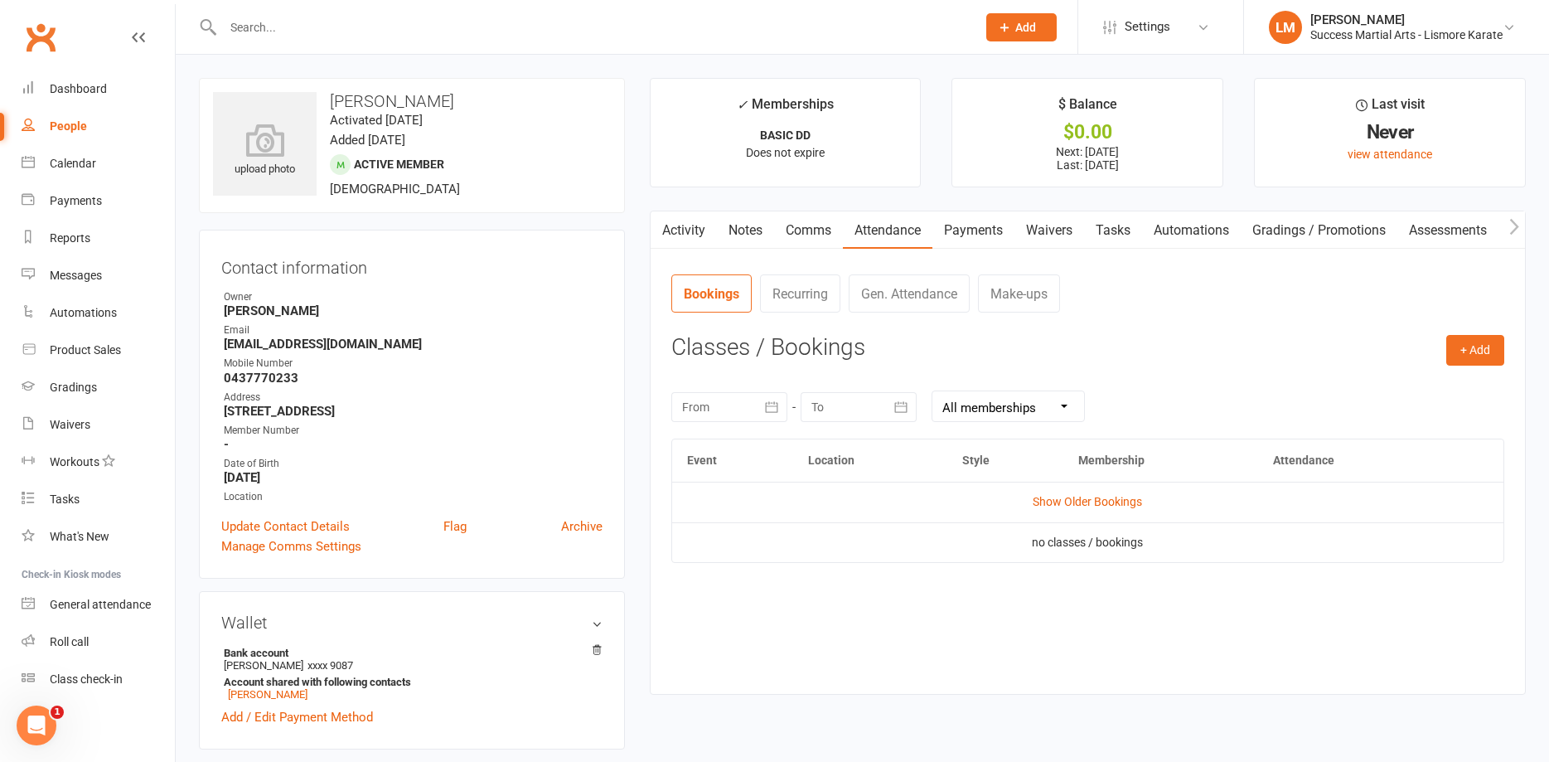
click at [963, 230] on link "Payments" at bounding box center [974, 230] width 82 height 38
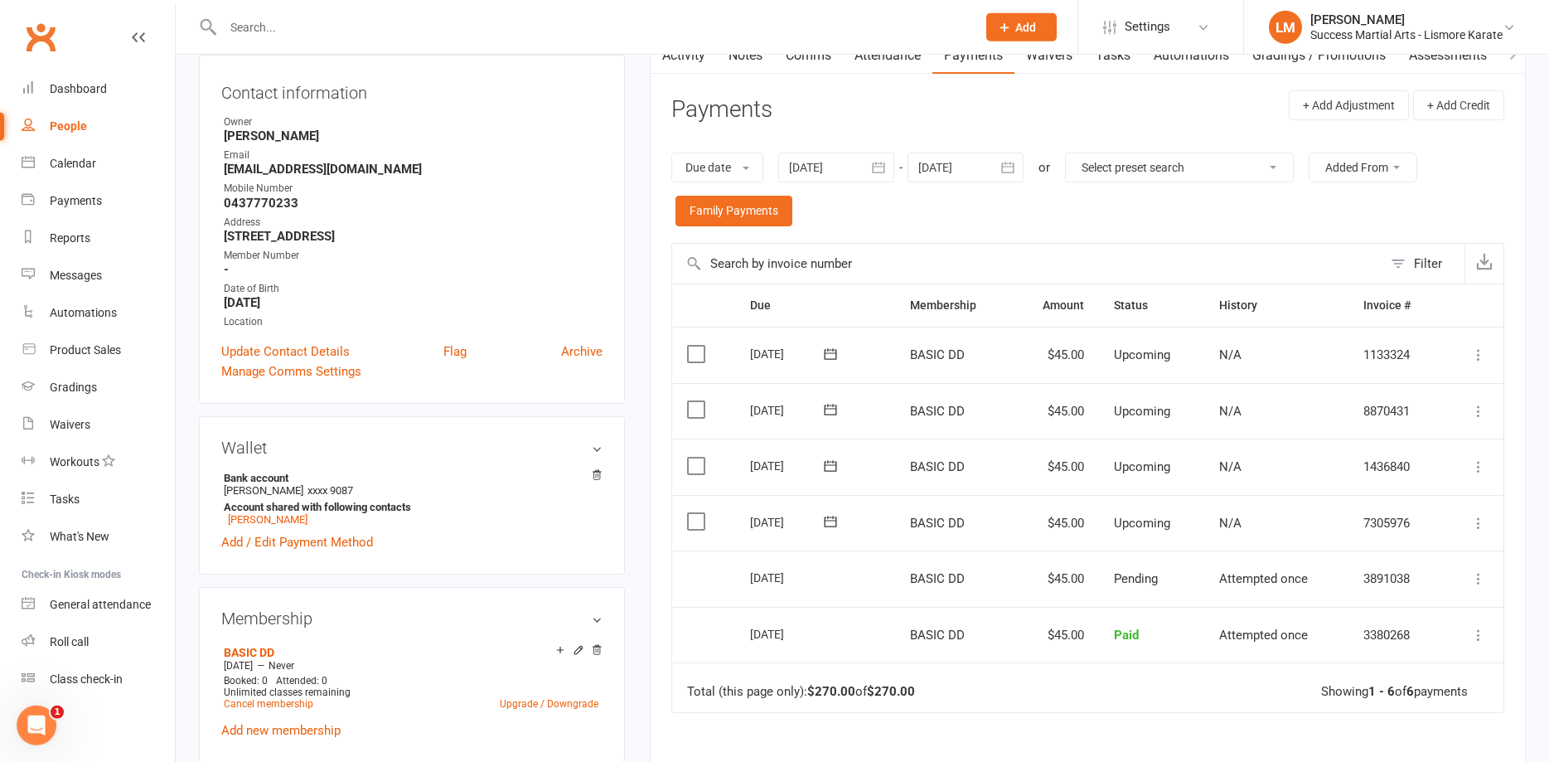
scroll to position [338, 0]
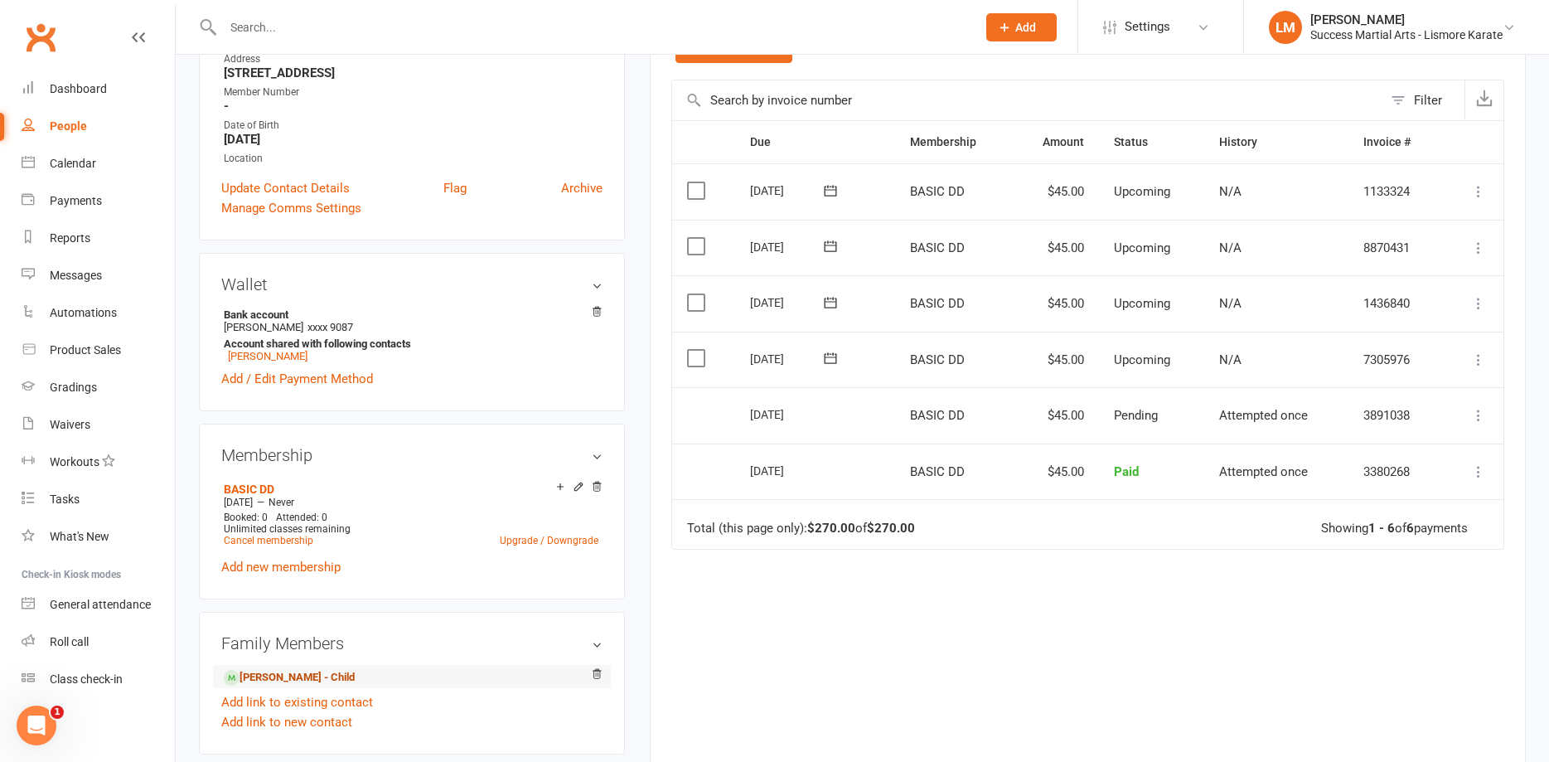
click at [303, 680] on link "[PERSON_NAME] - Child" at bounding box center [289, 677] width 131 height 17
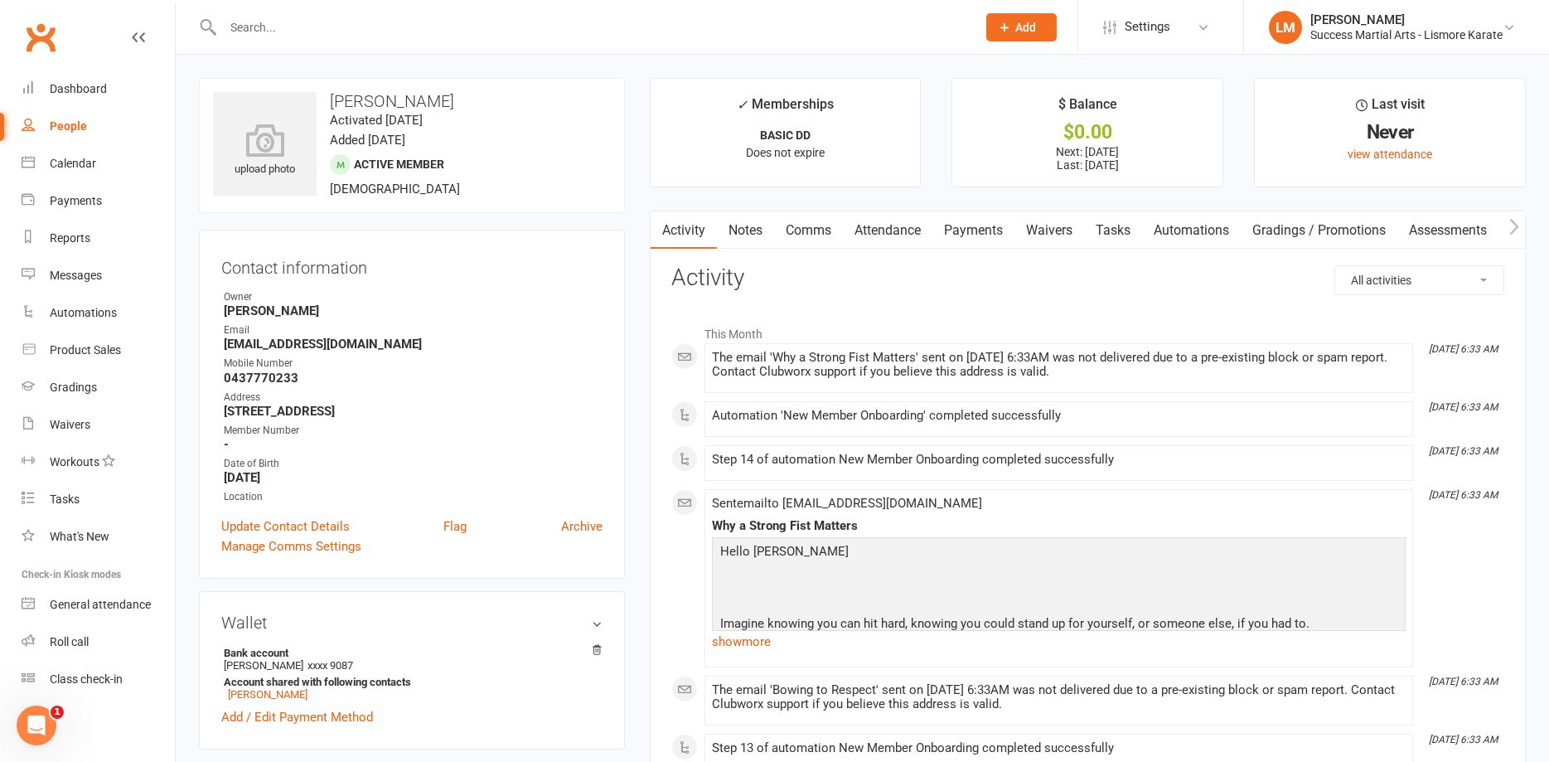
click at [985, 223] on link "Payments" at bounding box center [974, 230] width 82 height 38
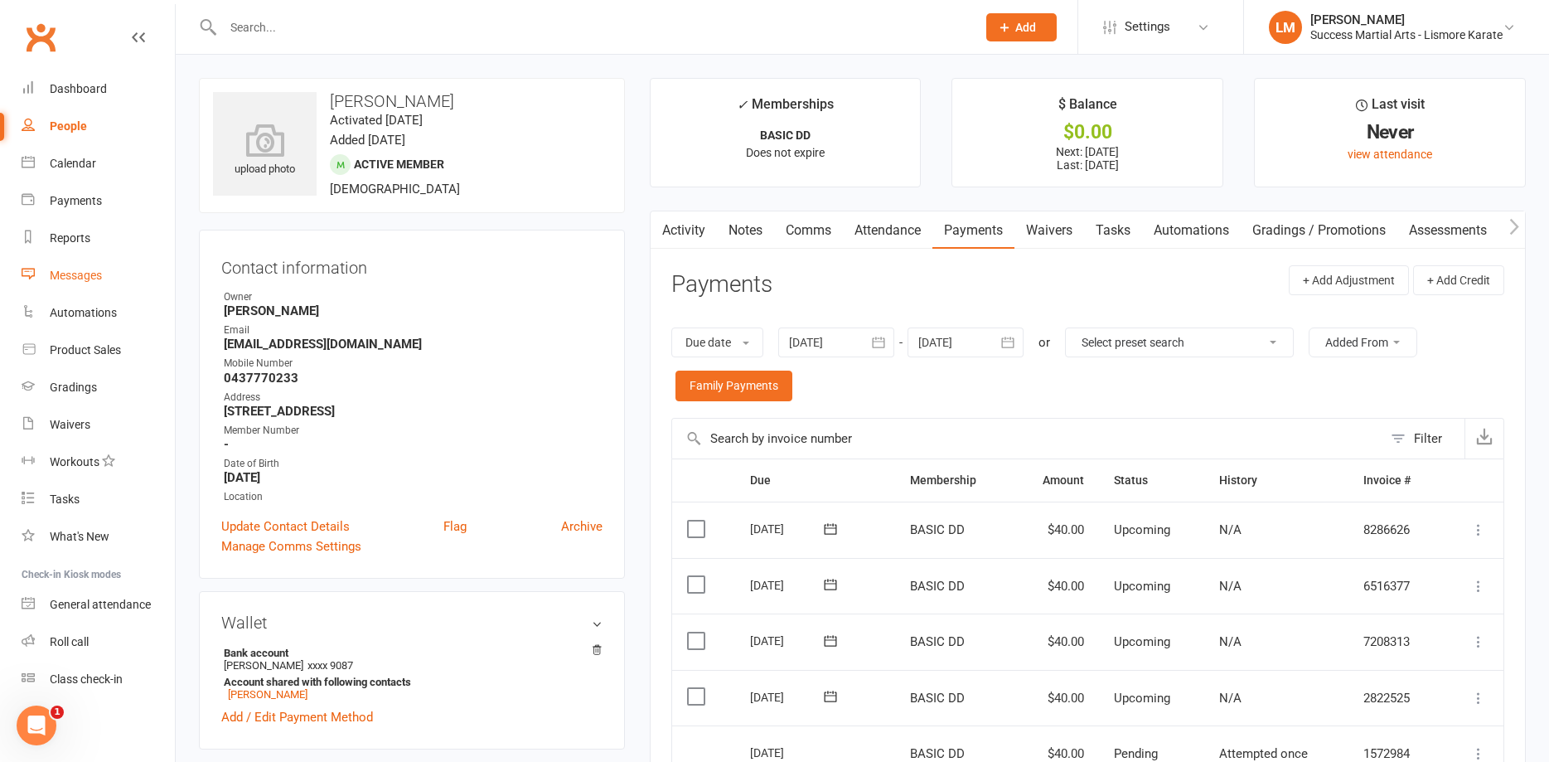
click at [75, 274] on div "Messages" at bounding box center [76, 275] width 52 height 13
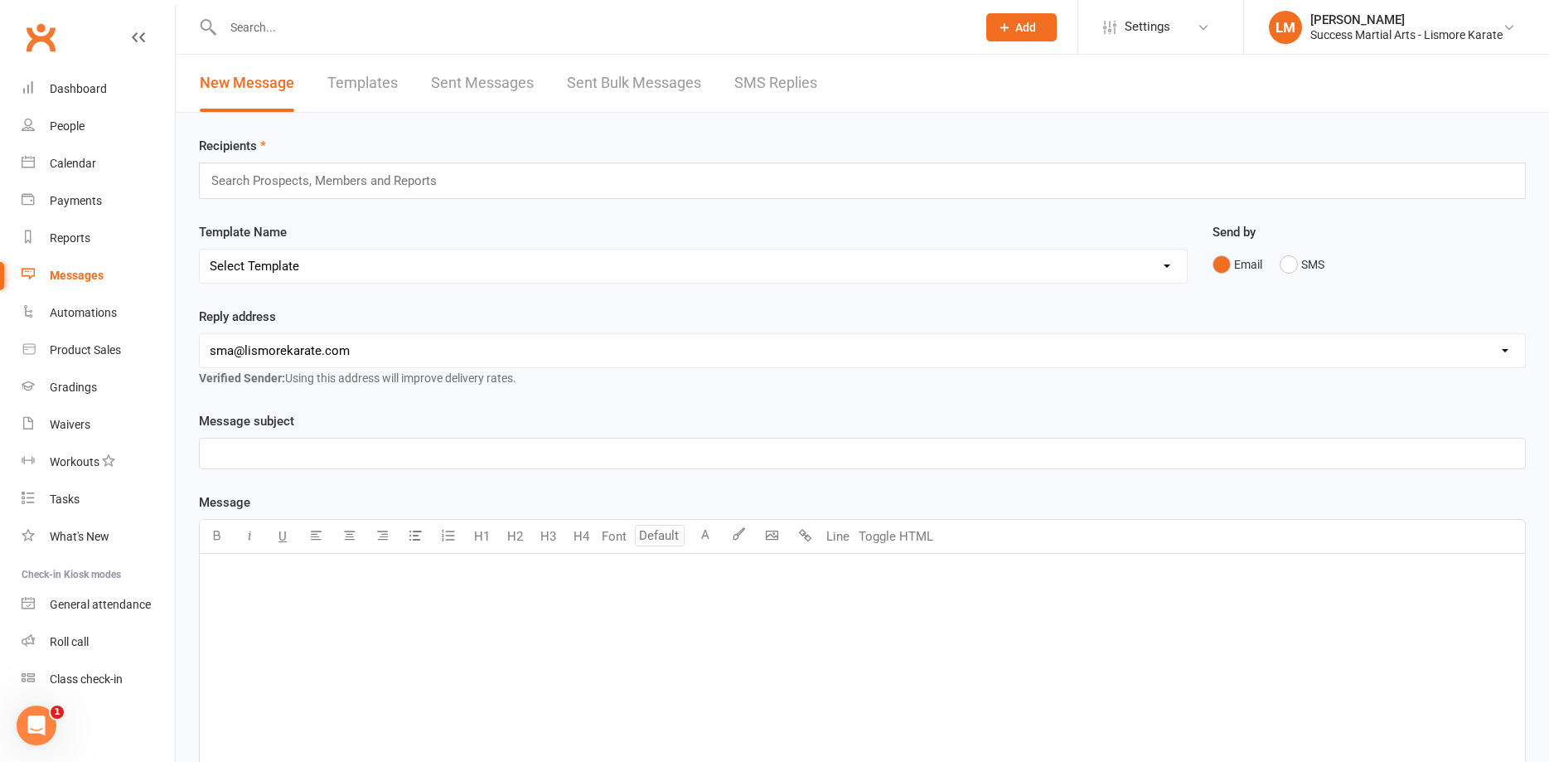
click at [318, 176] on input "text" at bounding box center [331, 181] width 243 height 22
click at [200, 250] on select "Select Template [Email] 1 AKF membership [Email] 1 welcome [Email] [DATE] VIP […" at bounding box center [693, 266] width 987 height 33
select select "84"
click option "[Email] Term 4 Special – Half Price Karate Membership Email 2" at bounding box center [0, 0] width 0 height 0
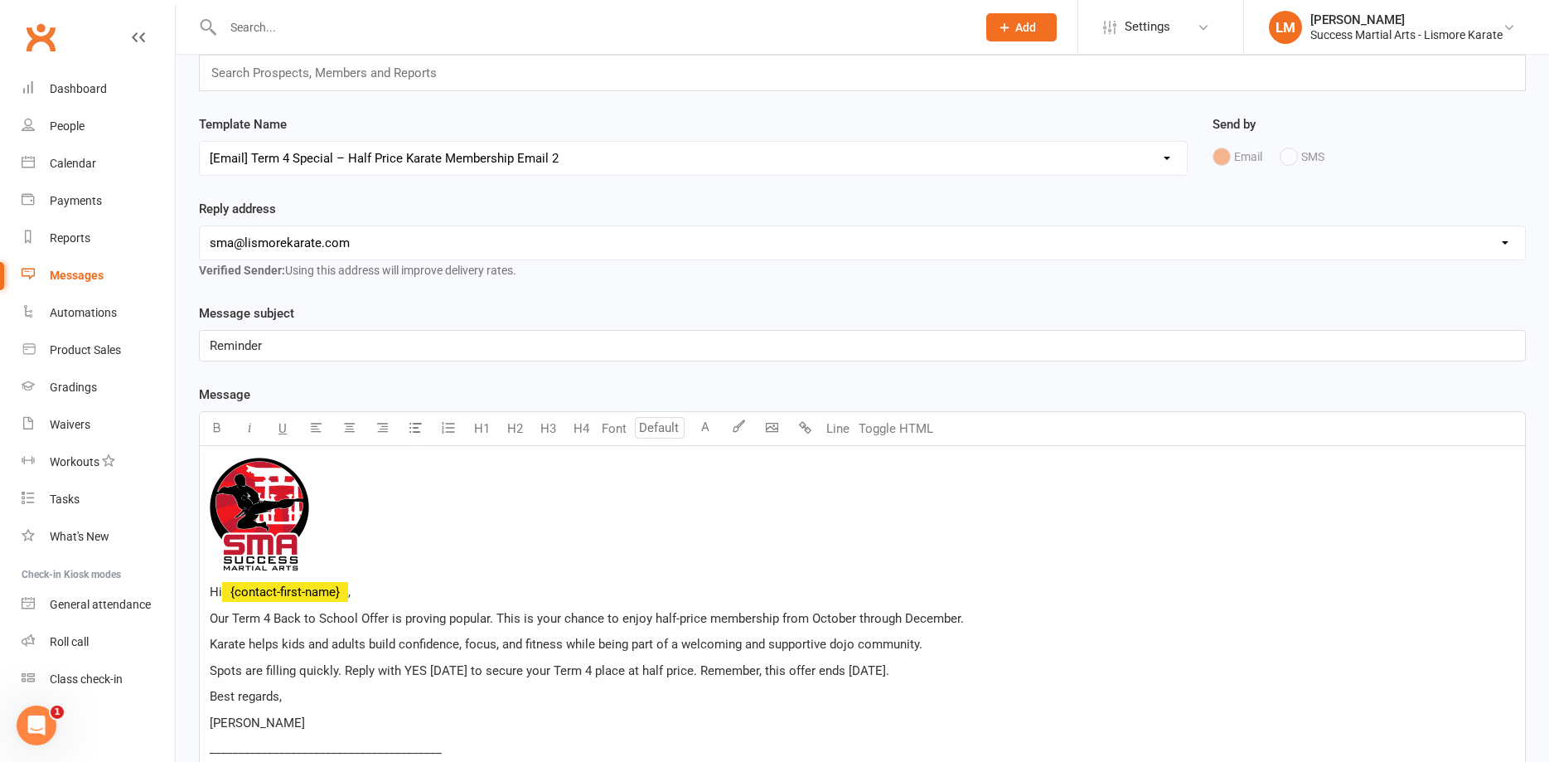
scroll to position [85, 0]
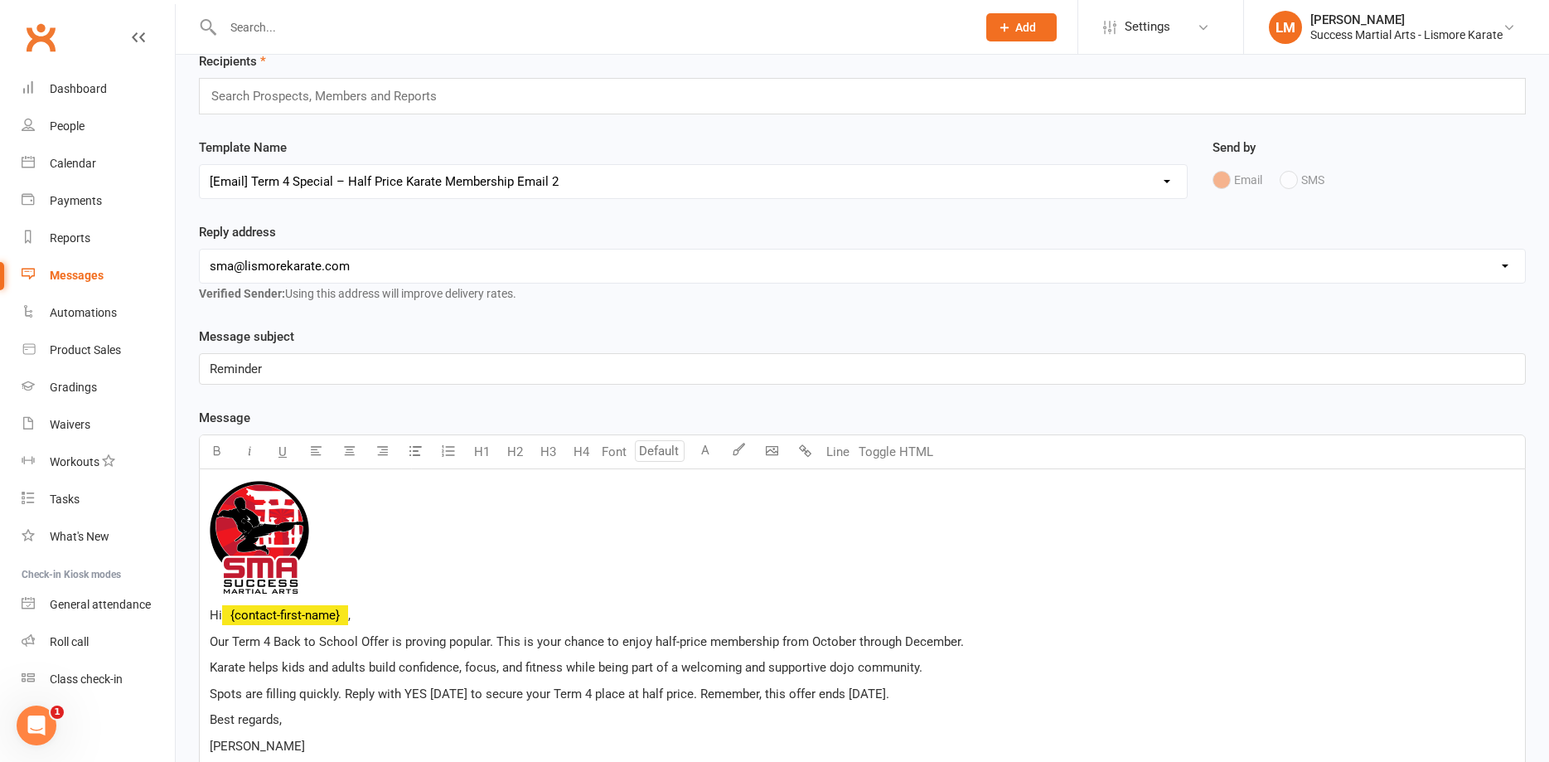
click at [258, 98] on input "text" at bounding box center [331, 96] width 243 height 22
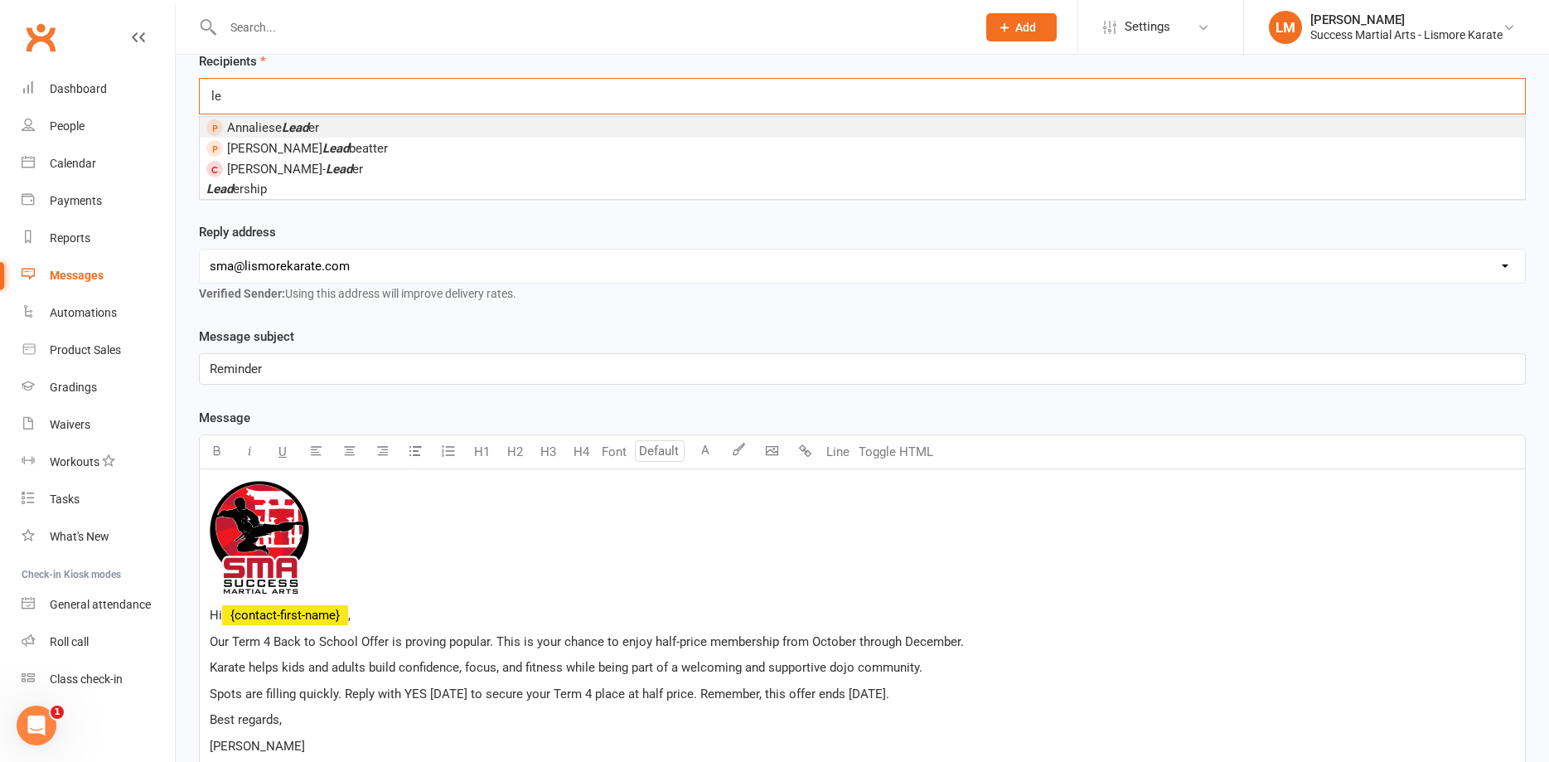
type input "l"
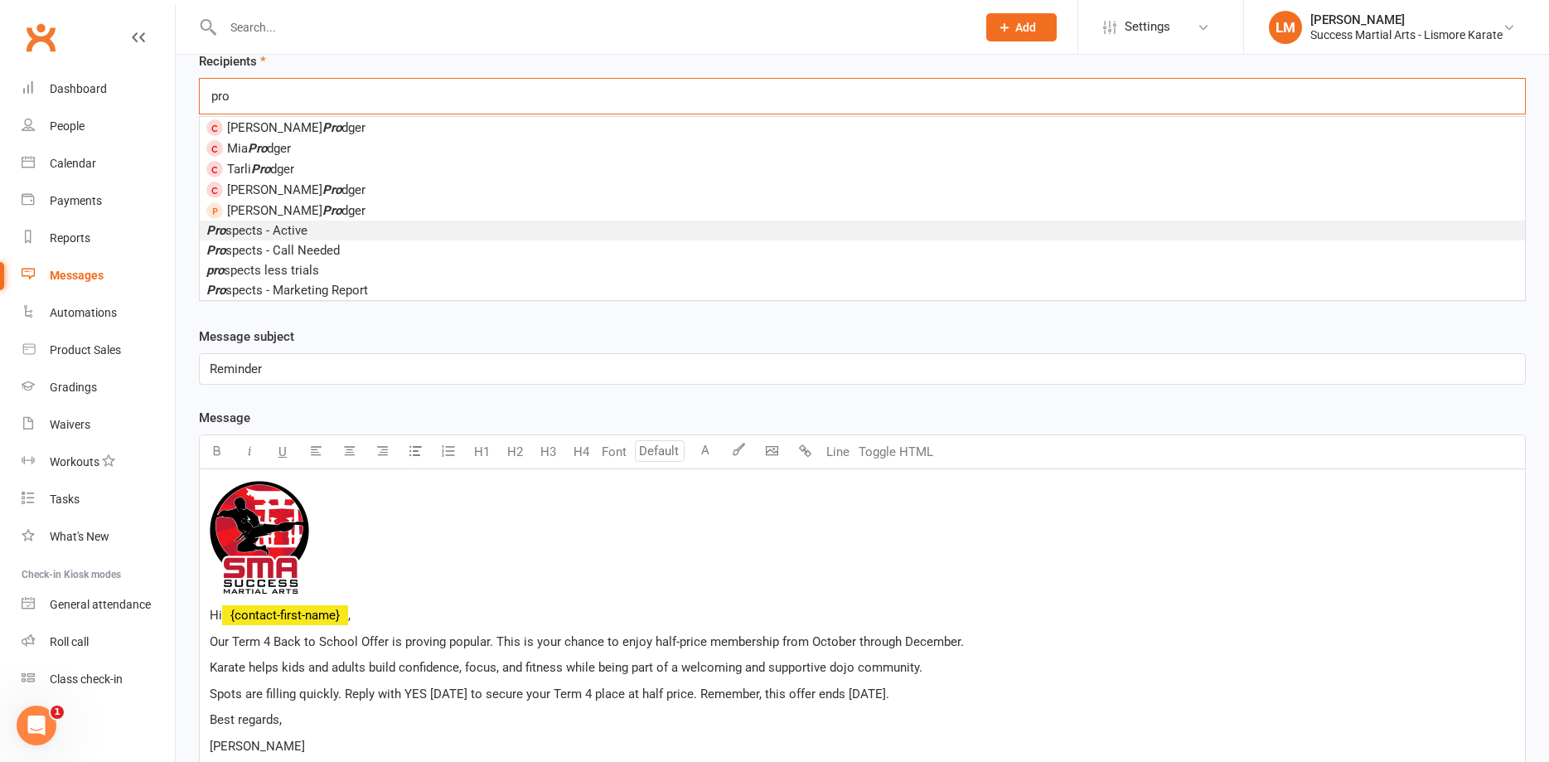
type input "pro"
click at [268, 233] on span "Pro spects - Active" at bounding box center [256, 230] width 101 height 15
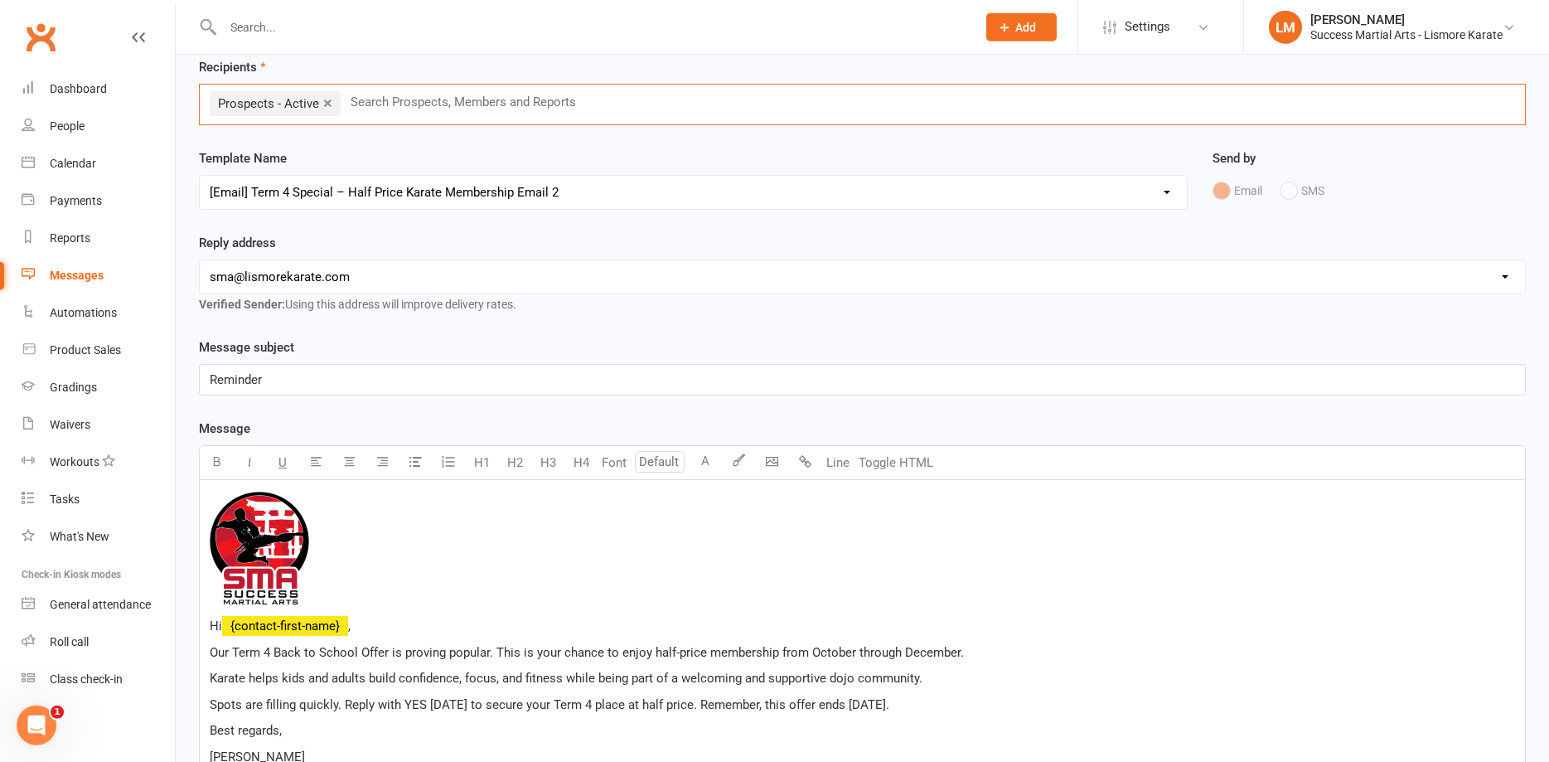
scroll to position [395, 0]
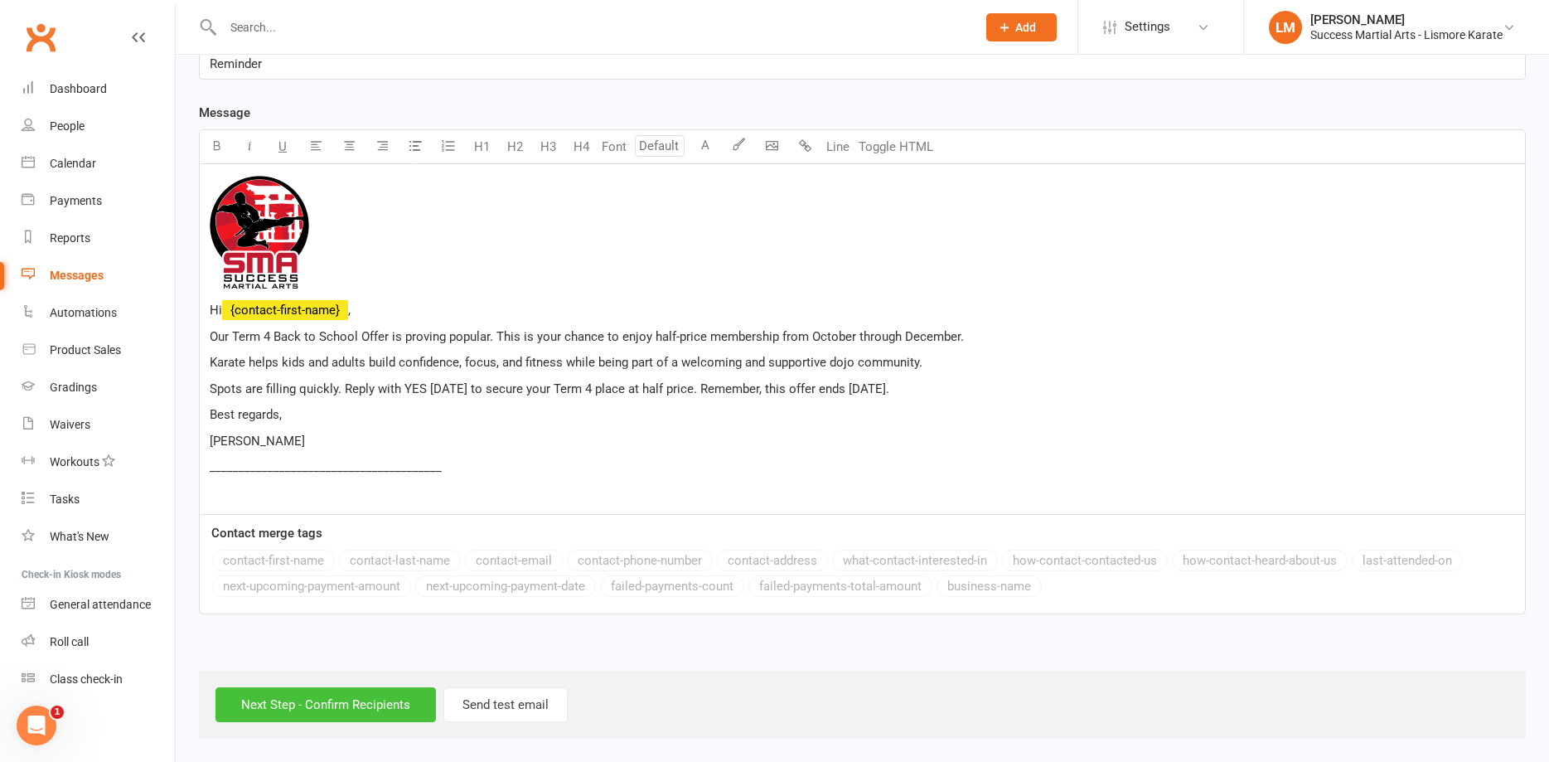
click at [298, 704] on input "Next Step - Confirm Recipients" at bounding box center [326, 704] width 220 height 35
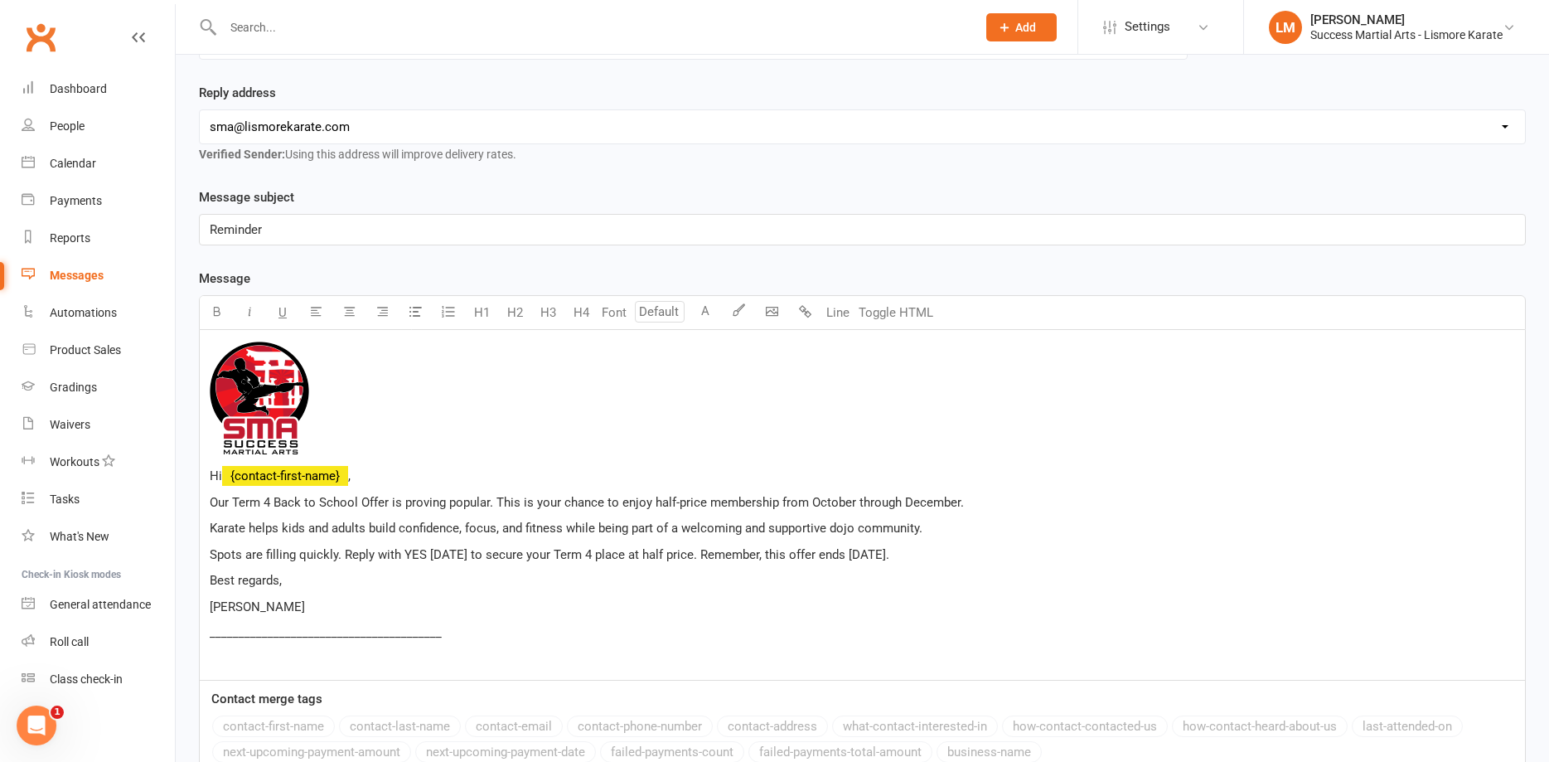
scroll to position [56, 0]
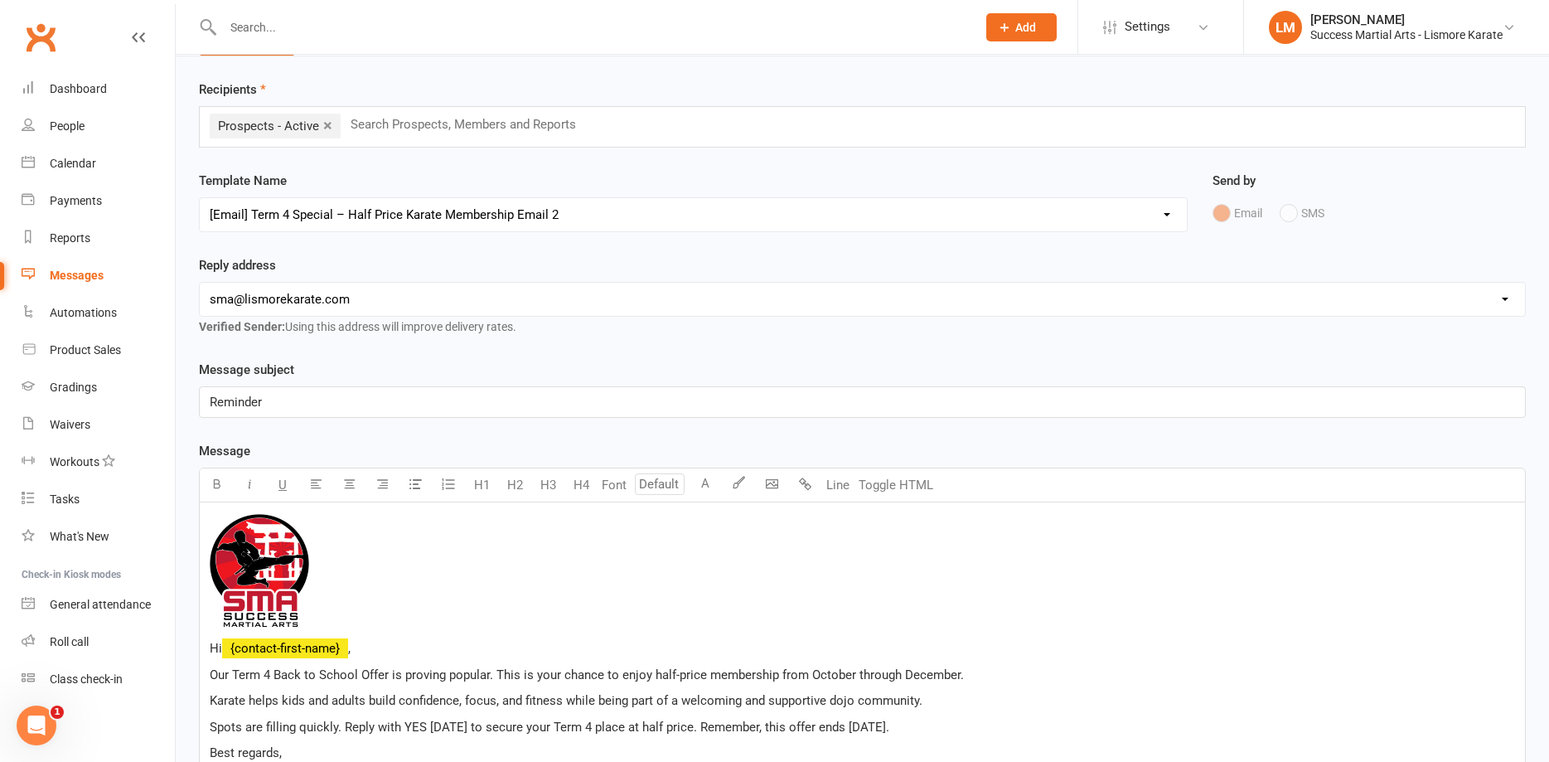
click at [272, 400] on p "Reminder" at bounding box center [863, 402] width 1306 height 20
drag, startPoint x: 278, startPoint y: 400, endPoint x: 185, endPoint y: 409, distance: 93.3
click at [199, 409] on div "Reminder" at bounding box center [862, 401] width 1327 height 31
click at [289, 400] on p "Reminder" at bounding box center [863, 402] width 1306 height 20
drag, startPoint x: 281, startPoint y: 397, endPoint x: 164, endPoint y: 413, distance: 117.9
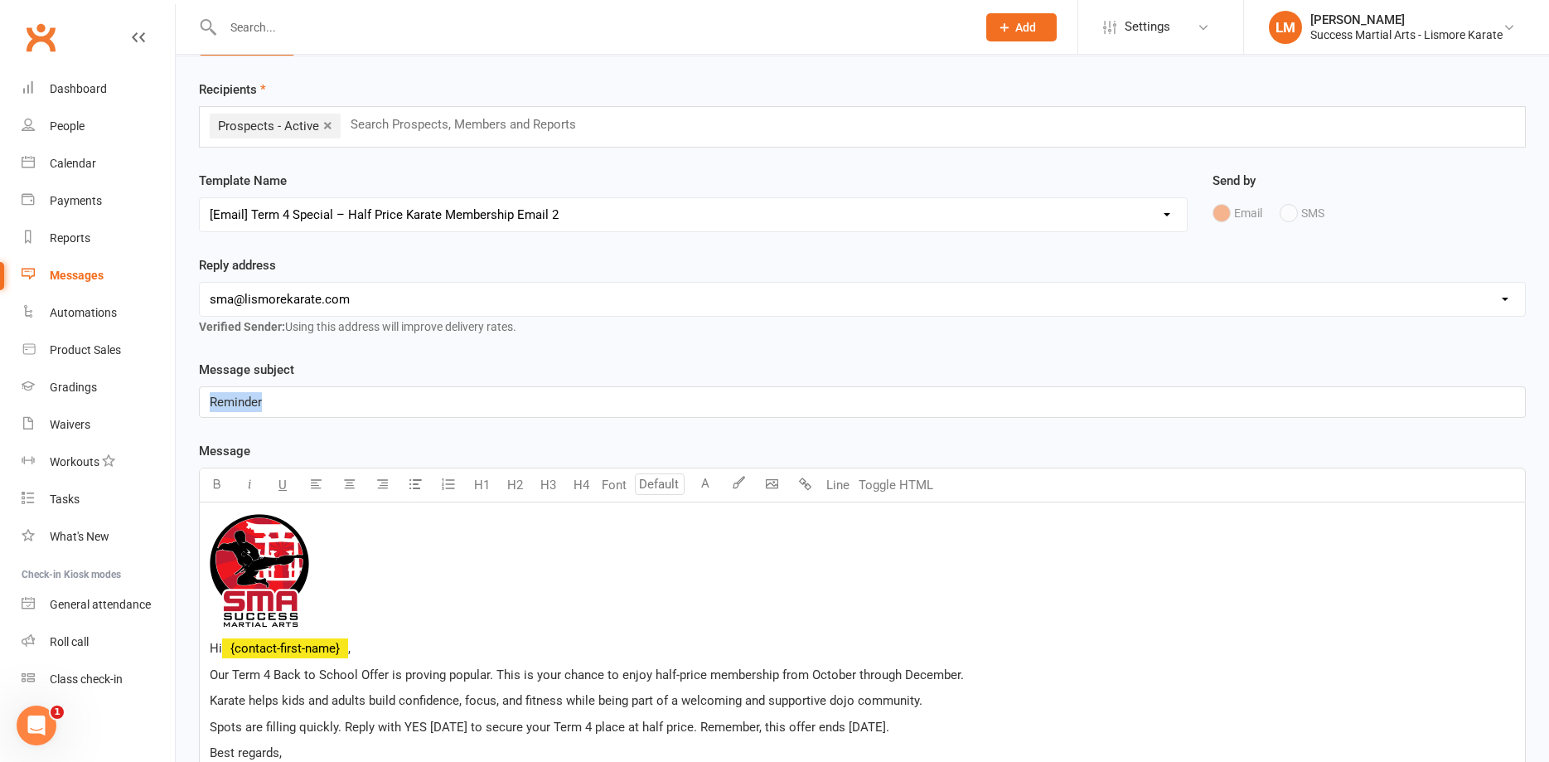
click at [199, 413] on div "Reminder" at bounding box center [862, 401] width 1327 height 31
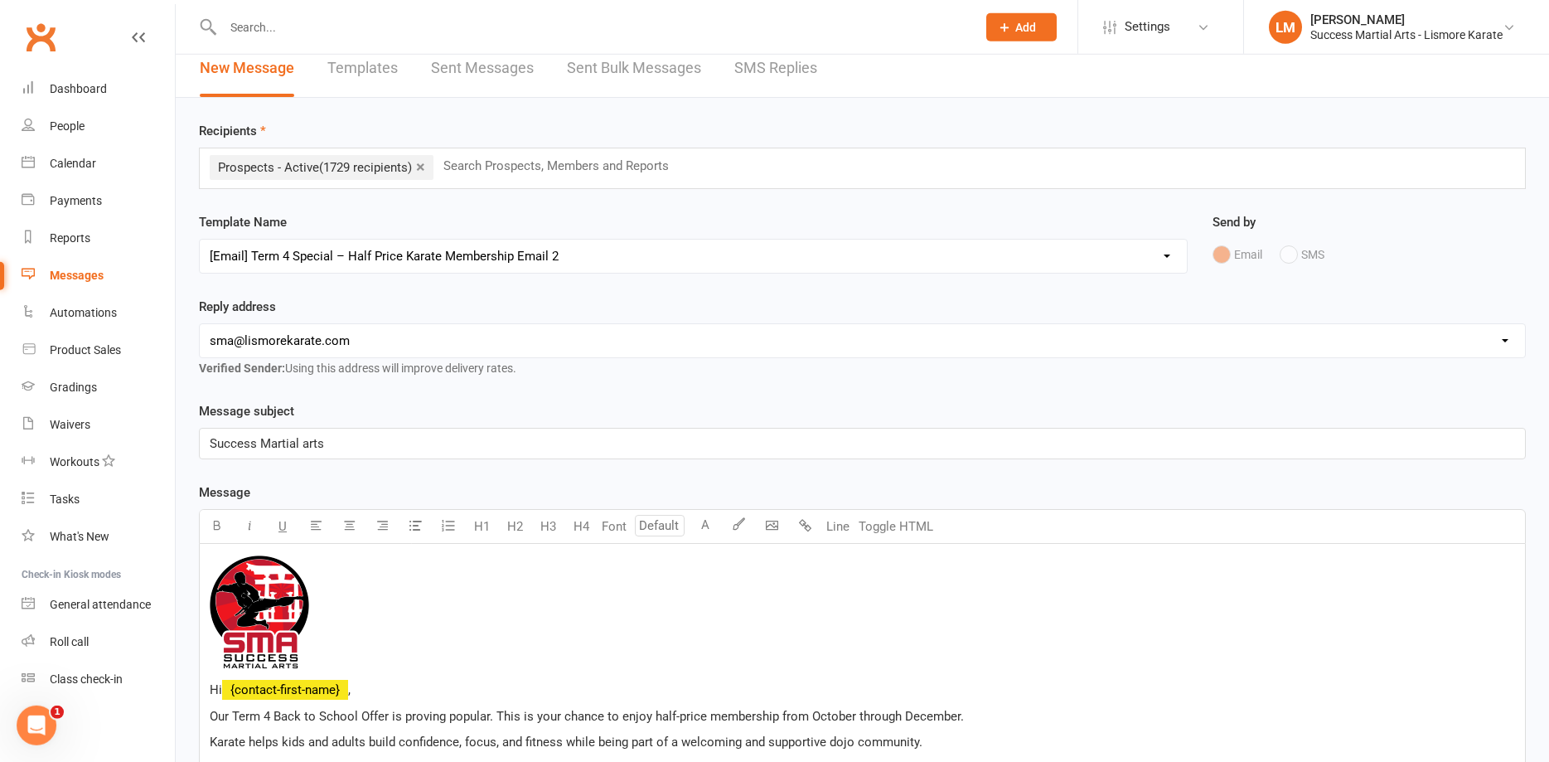
scroll to position [0, 0]
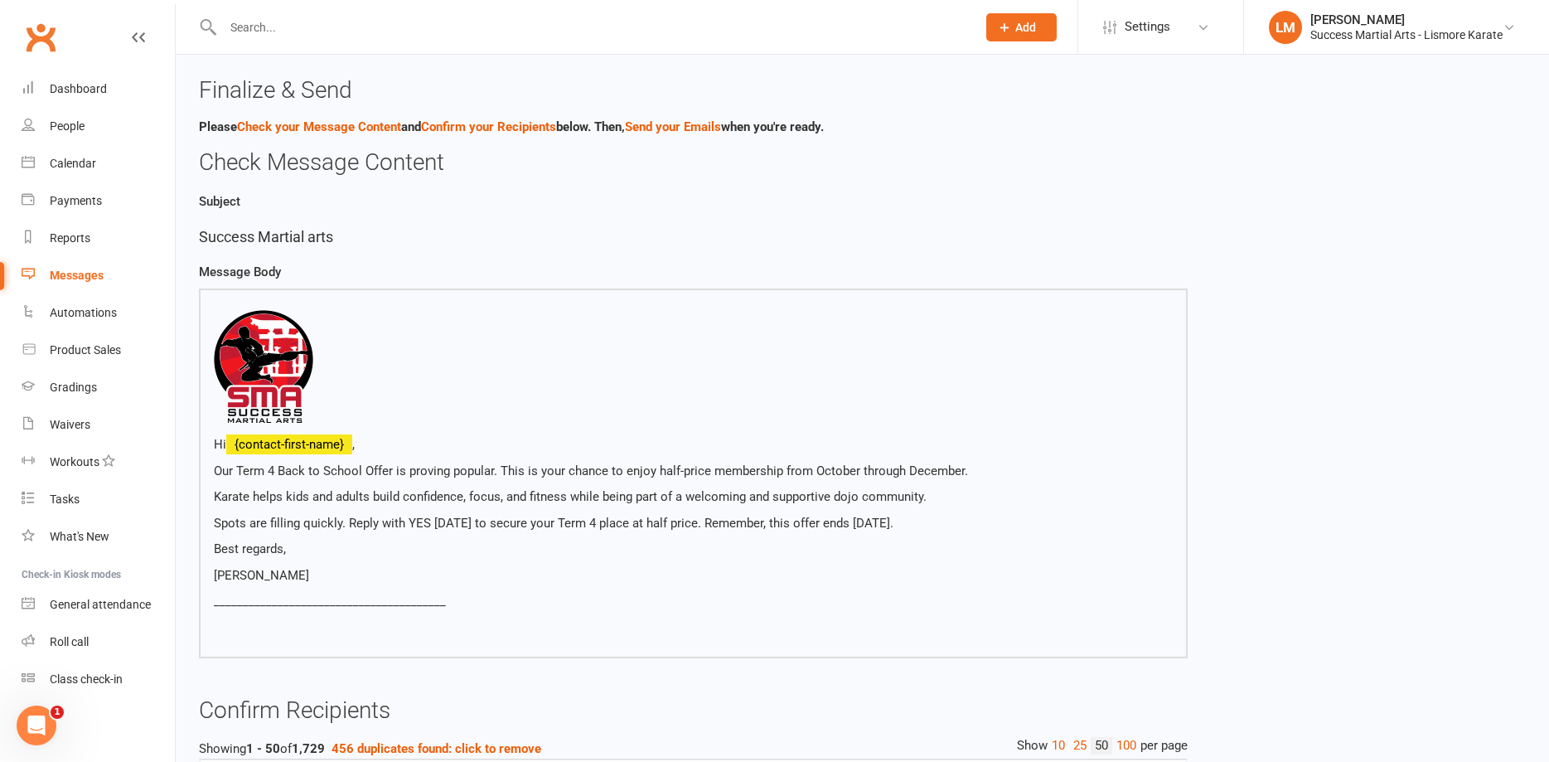
scroll to position [338, 0]
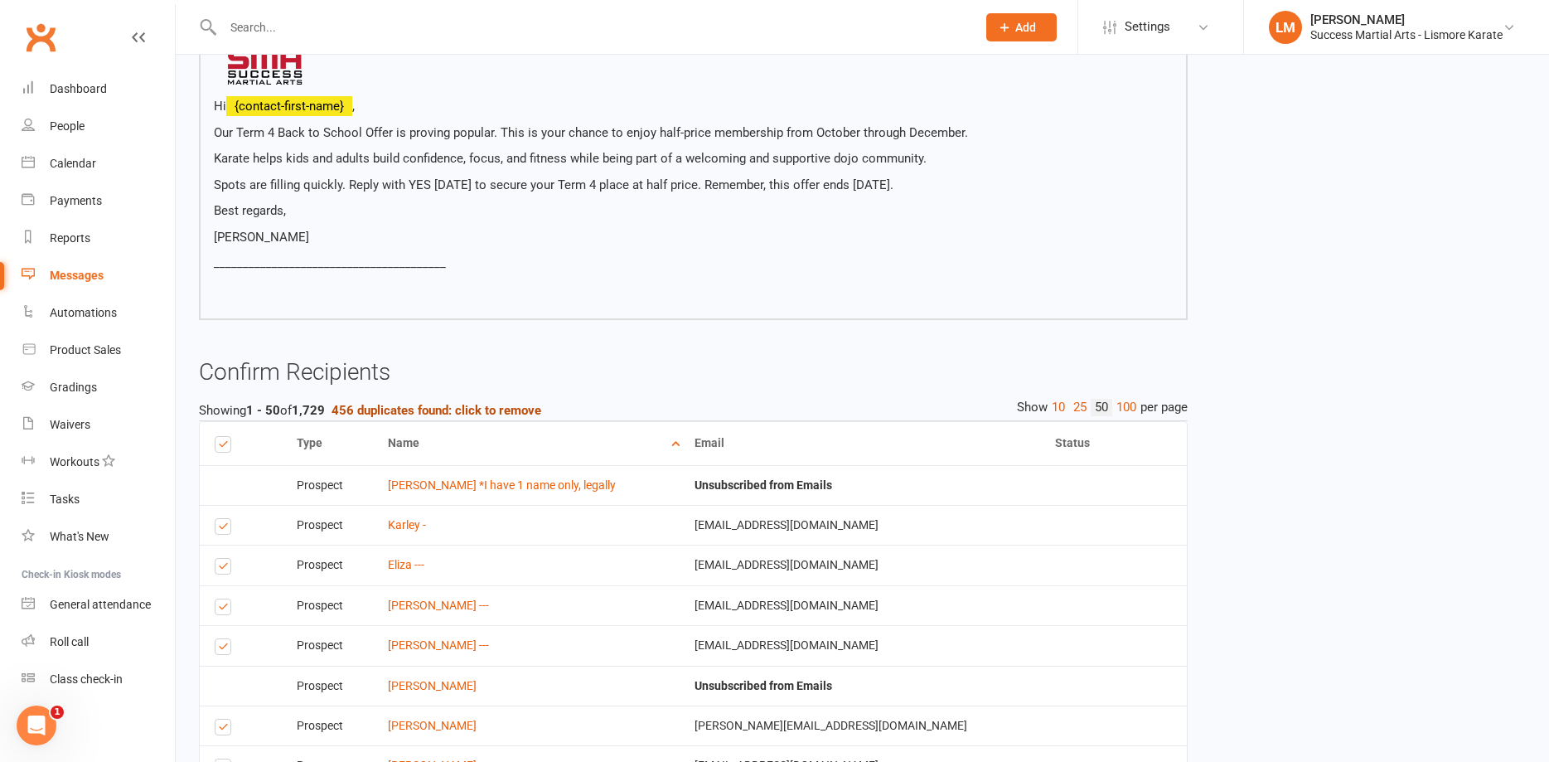
click at [414, 414] on strong "456 duplicates found: click to remove" at bounding box center [437, 410] width 210 height 15
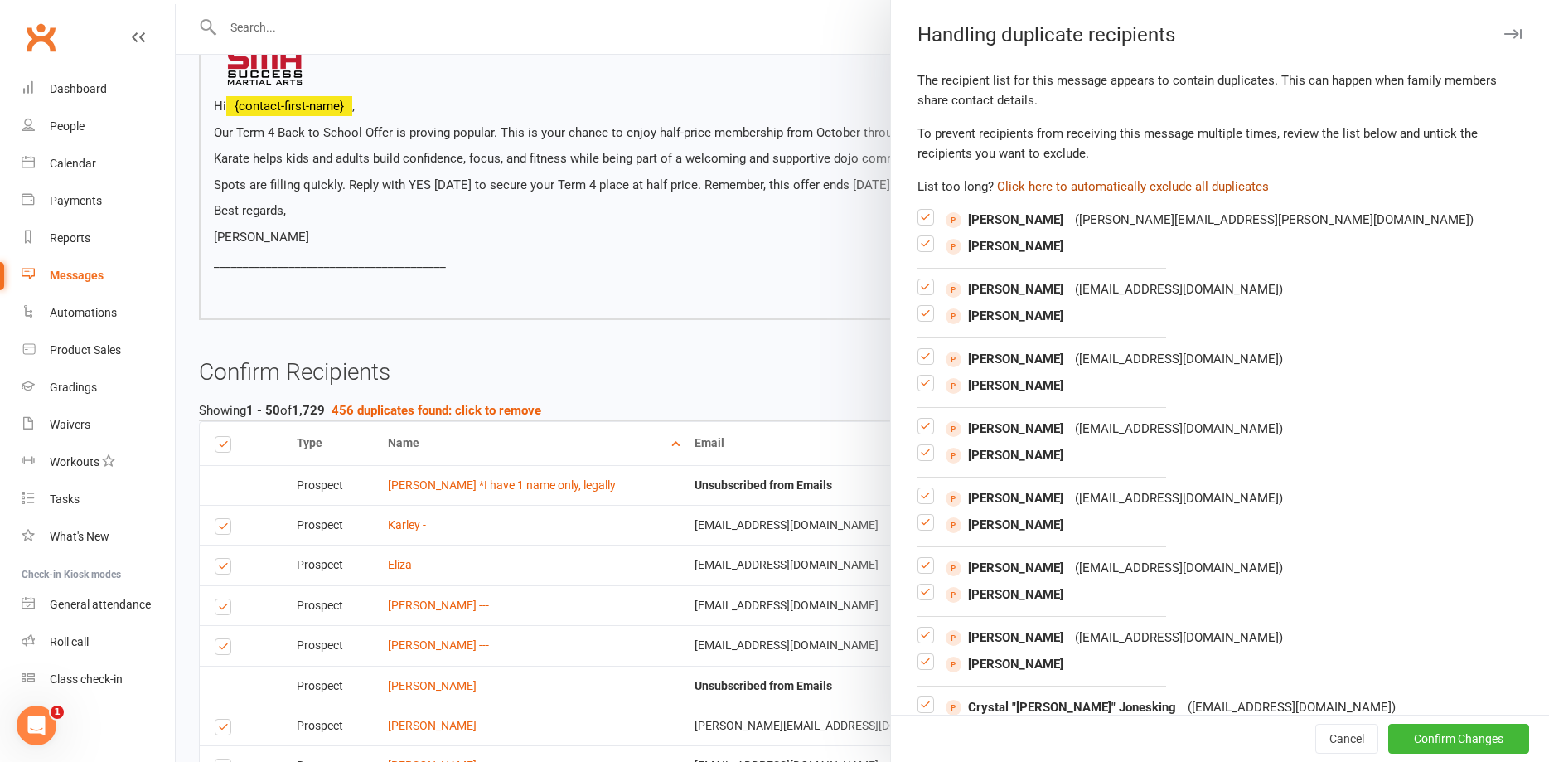
click at [1111, 187] on button "Click here to automatically exclude all duplicates" at bounding box center [1133, 187] width 272 height 20
click at [1468, 744] on button "Confirm Changes" at bounding box center [1458, 739] width 141 height 30
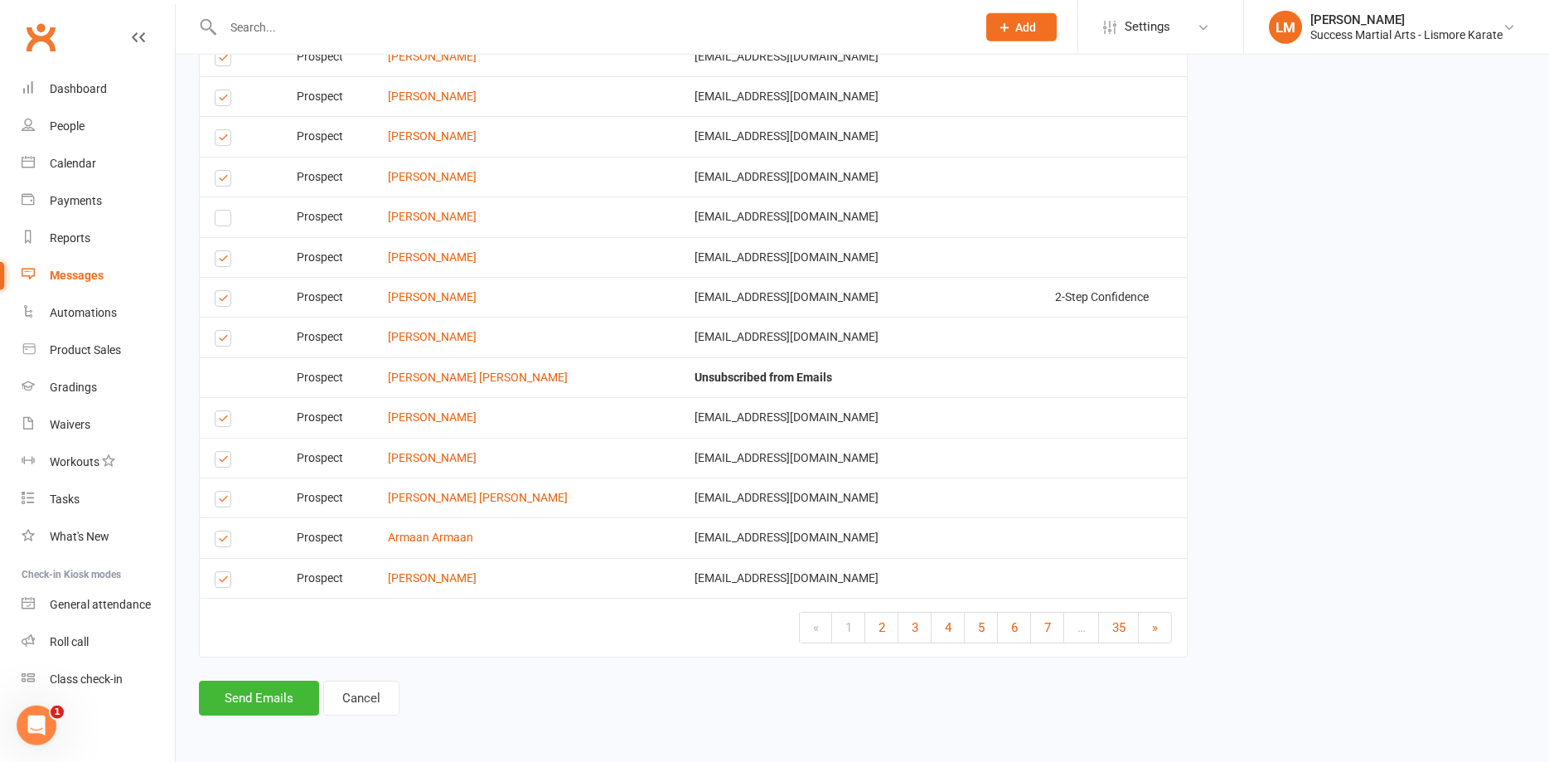
scroll to position [2212, 0]
click at [234, 697] on button "Send Emails" at bounding box center [259, 698] width 120 height 35
